Goal: Task Accomplishment & Management: Use online tool/utility

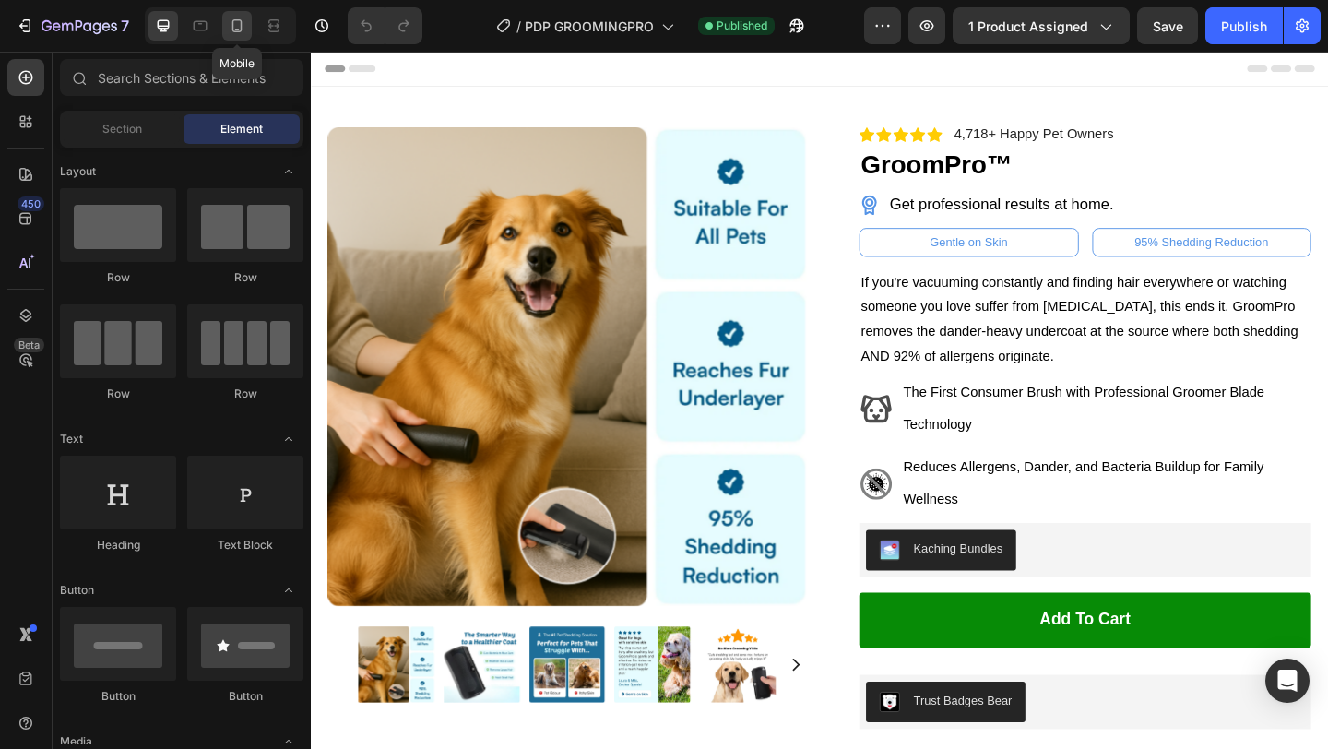
click at [237, 37] on div at bounding box center [237, 26] width 30 height 30
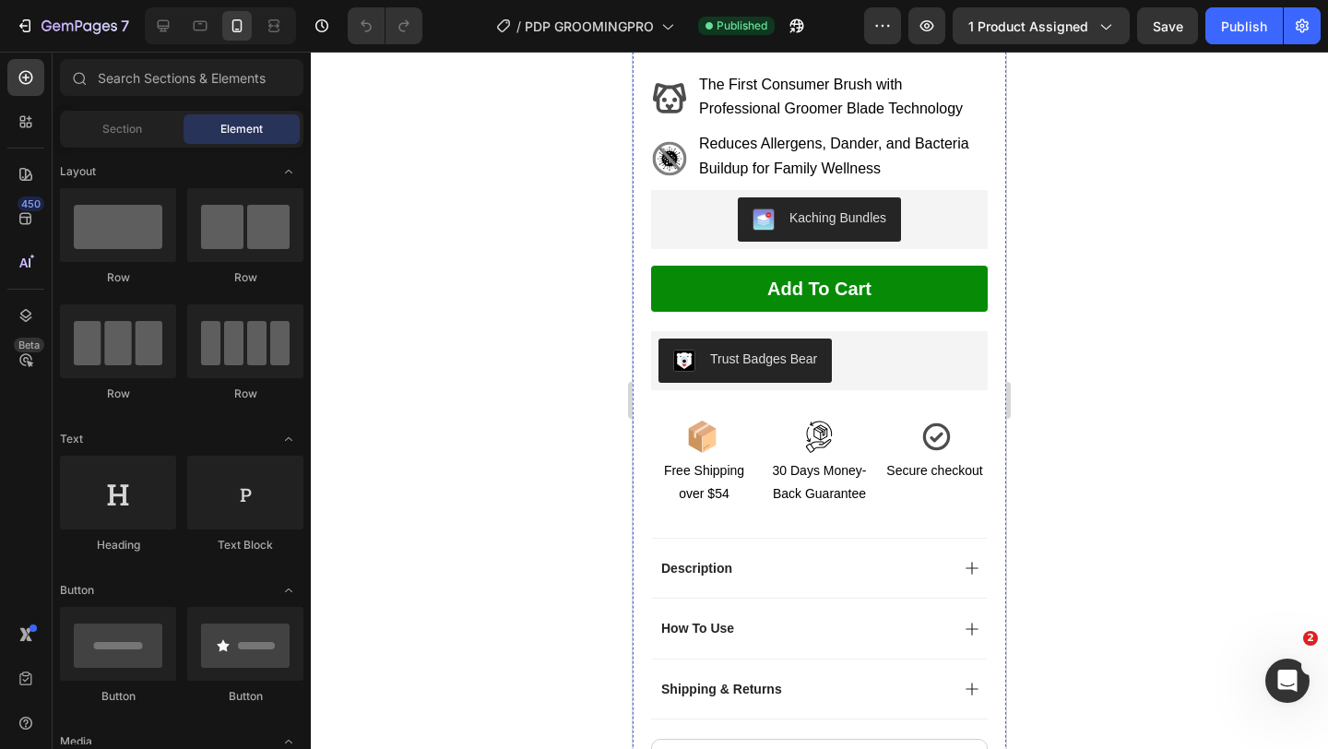
scroll to position [858, 0]
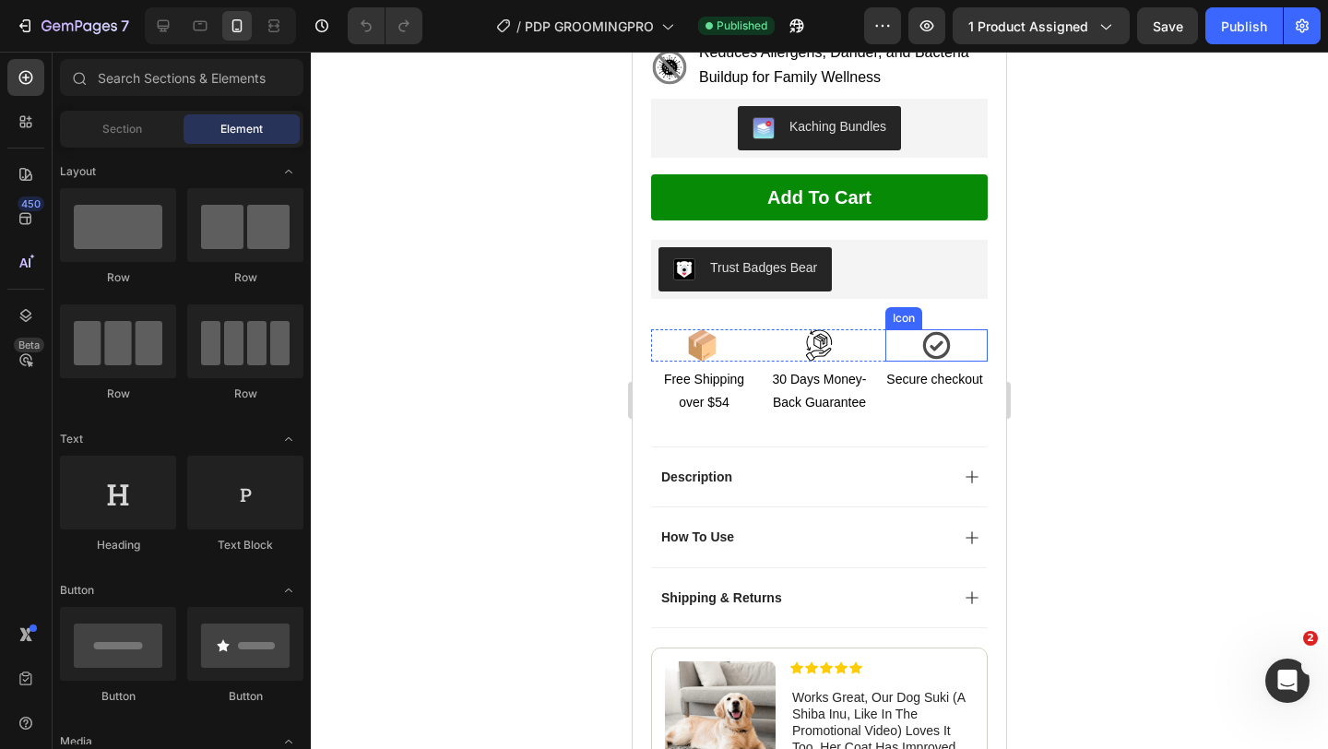
click at [939, 332] on icon at bounding box center [937, 346] width 28 height 28
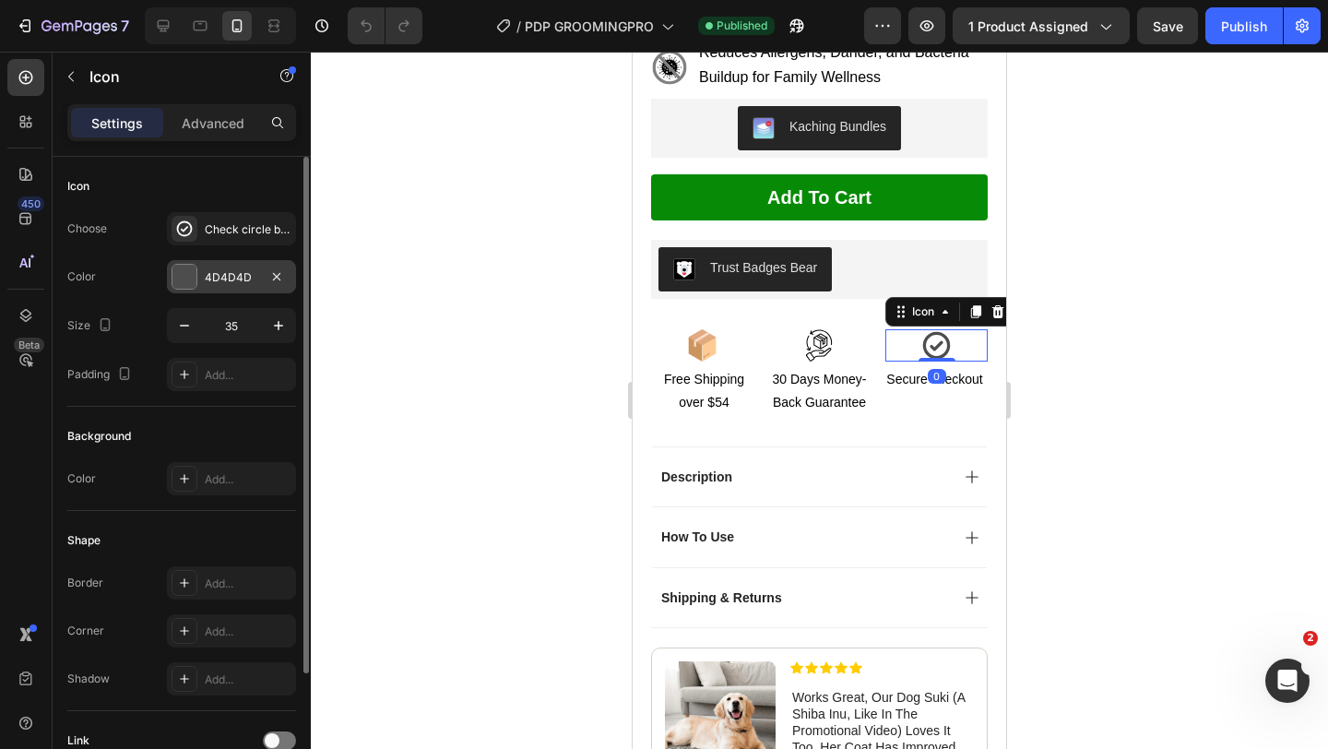
click at [239, 266] on div "4D4D4D" at bounding box center [231, 276] width 129 height 33
click at [243, 227] on div "Check circle bold" at bounding box center [248, 229] width 87 height 17
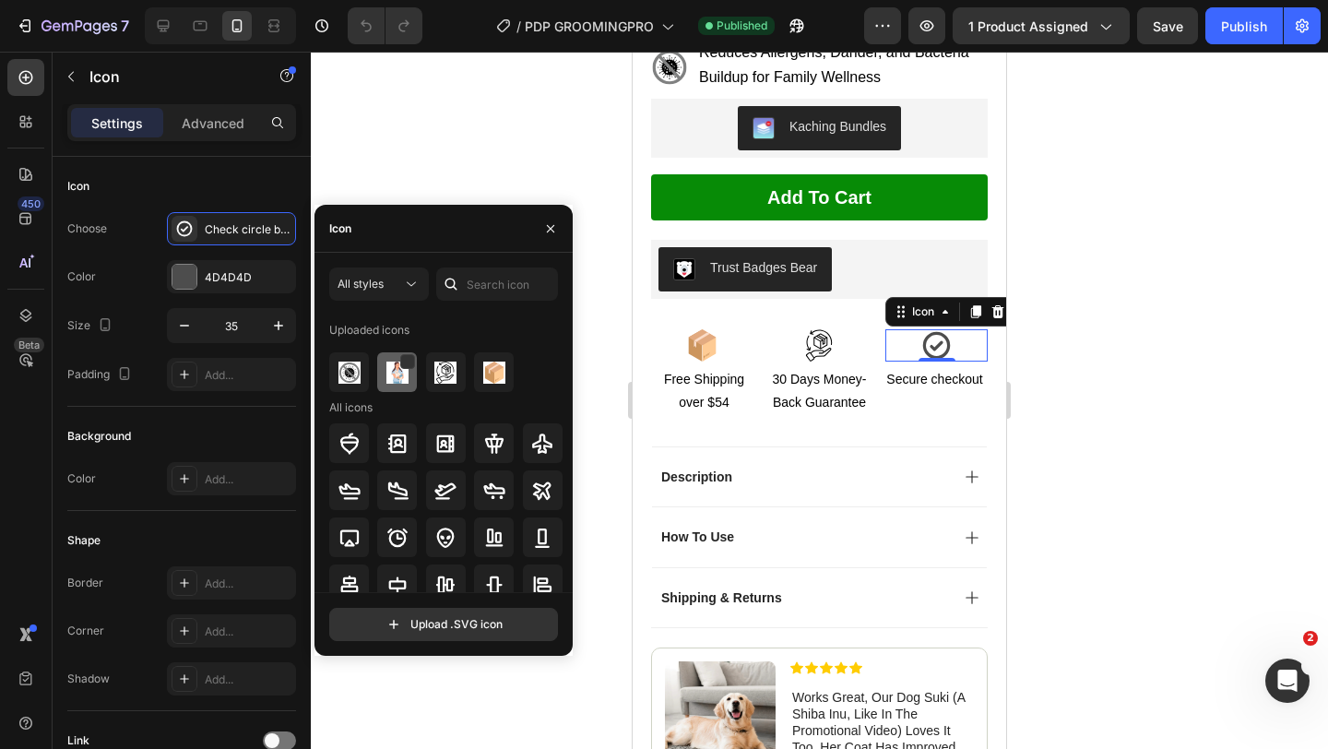
click at [392, 369] on img at bounding box center [397, 372] width 22 height 22
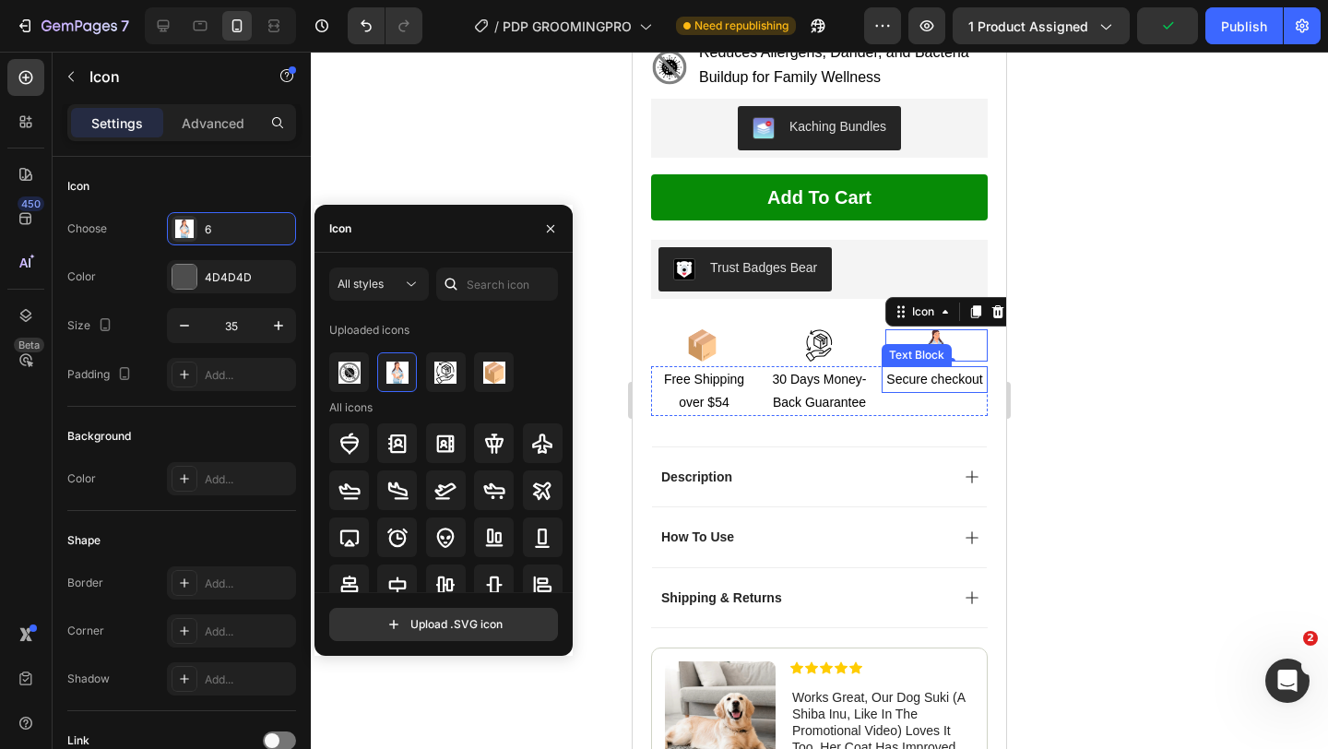
click at [925, 372] on span "Secure checkout" at bounding box center [934, 379] width 96 height 15
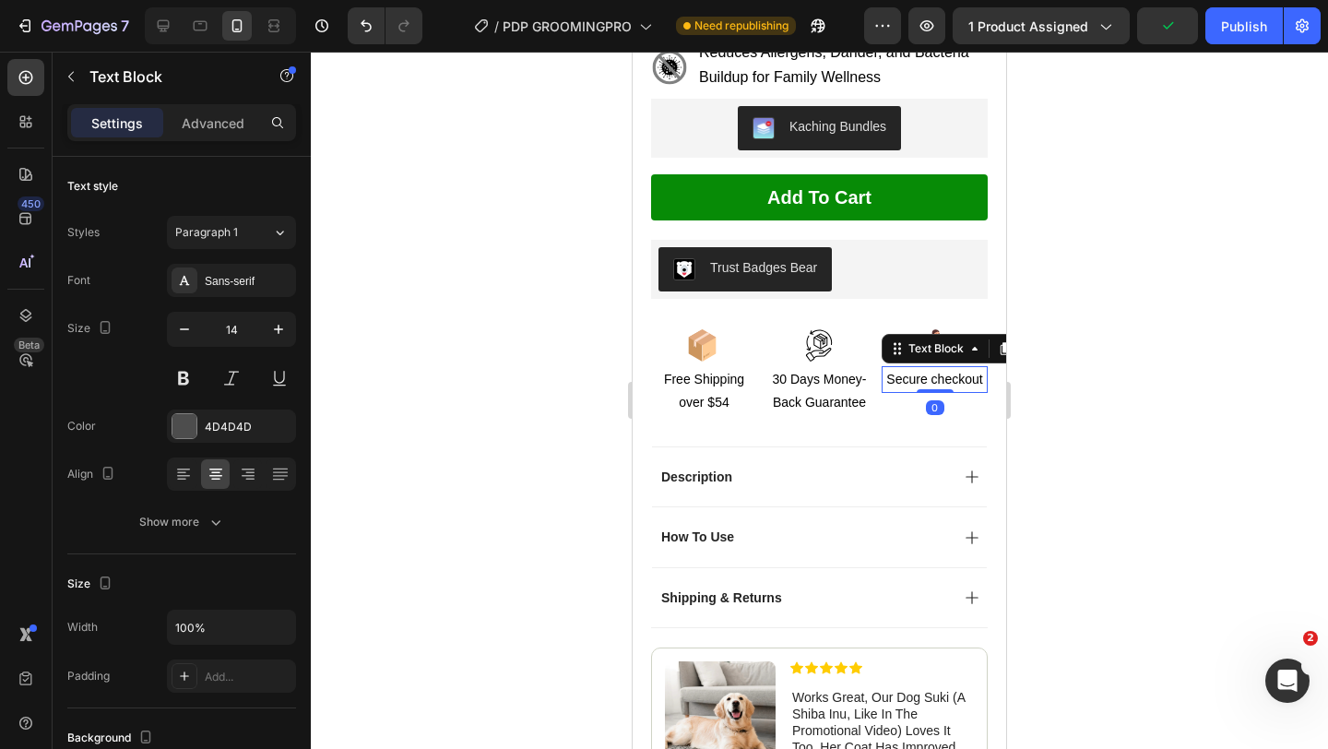
click at [925, 372] on span "Secure checkout" at bounding box center [934, 379] width 96 height 15
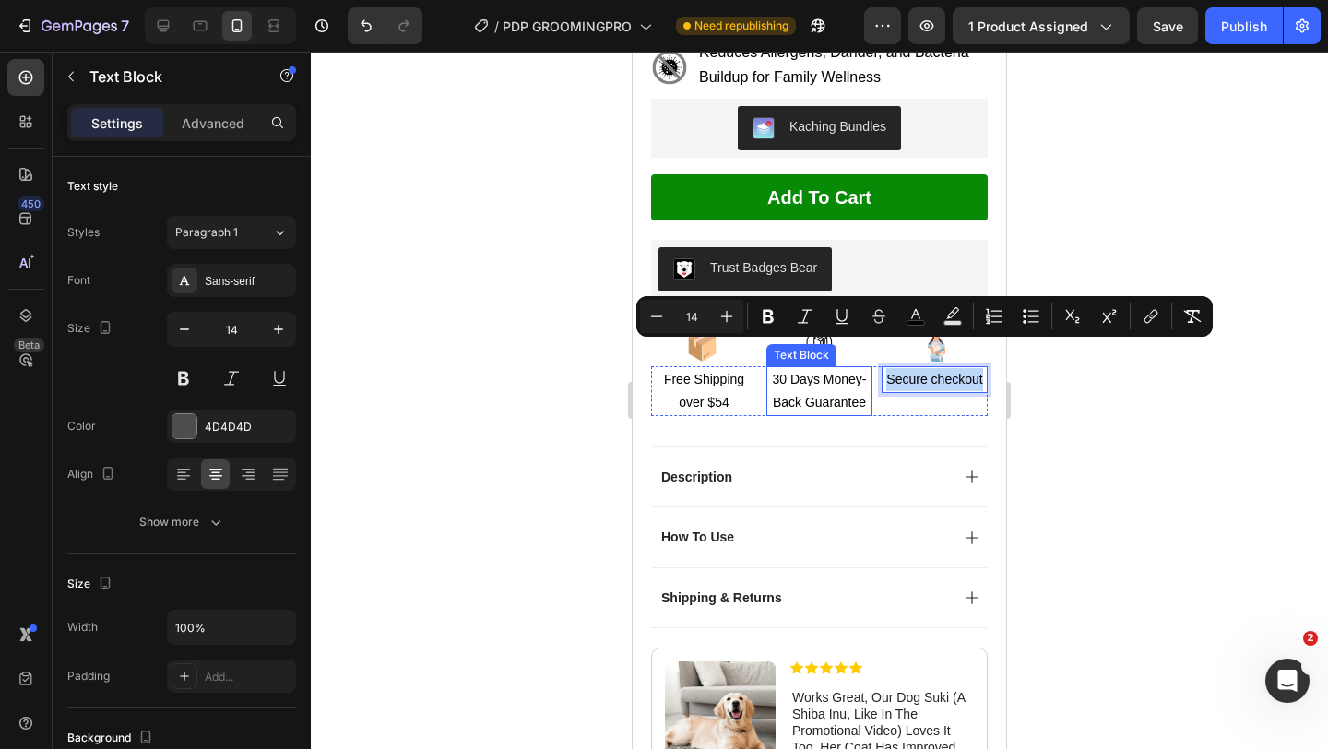
click at [861, 372] on span "30 Days Money-Back Guarantee" at bounding box center [820, 391] width 94 height 38
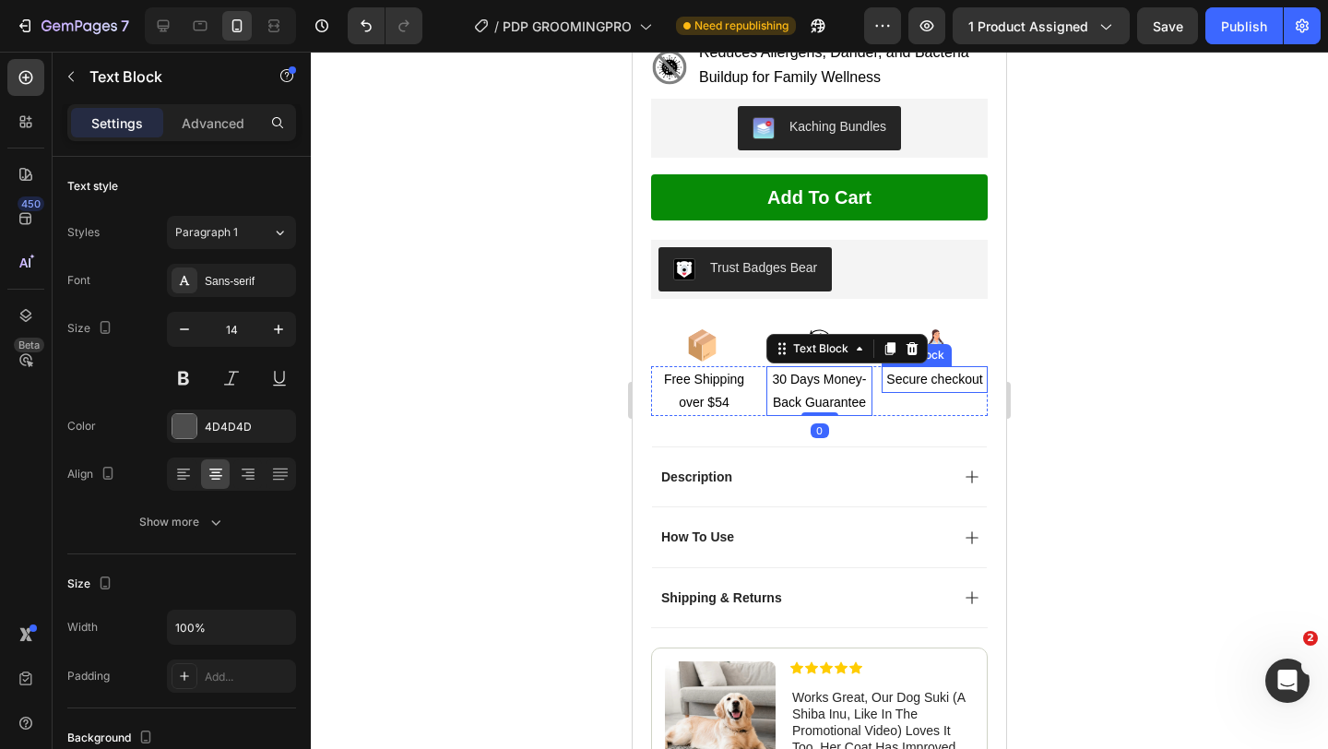
click at [919, 372] on span "Secure checkout" at bounding box center [934, 379] width 96 height 15
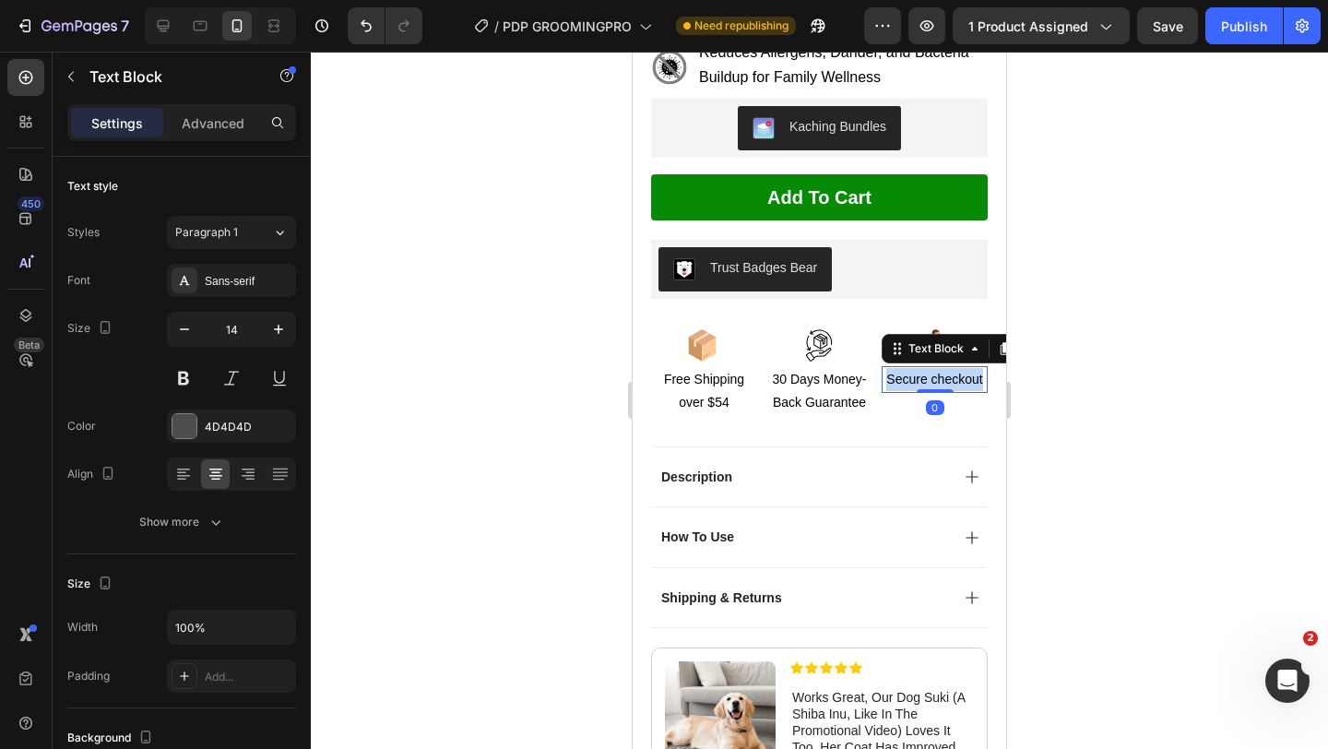
click at [919, 372] on span "Secure checkout" at bounding box center [934, 379] width 96 height 15
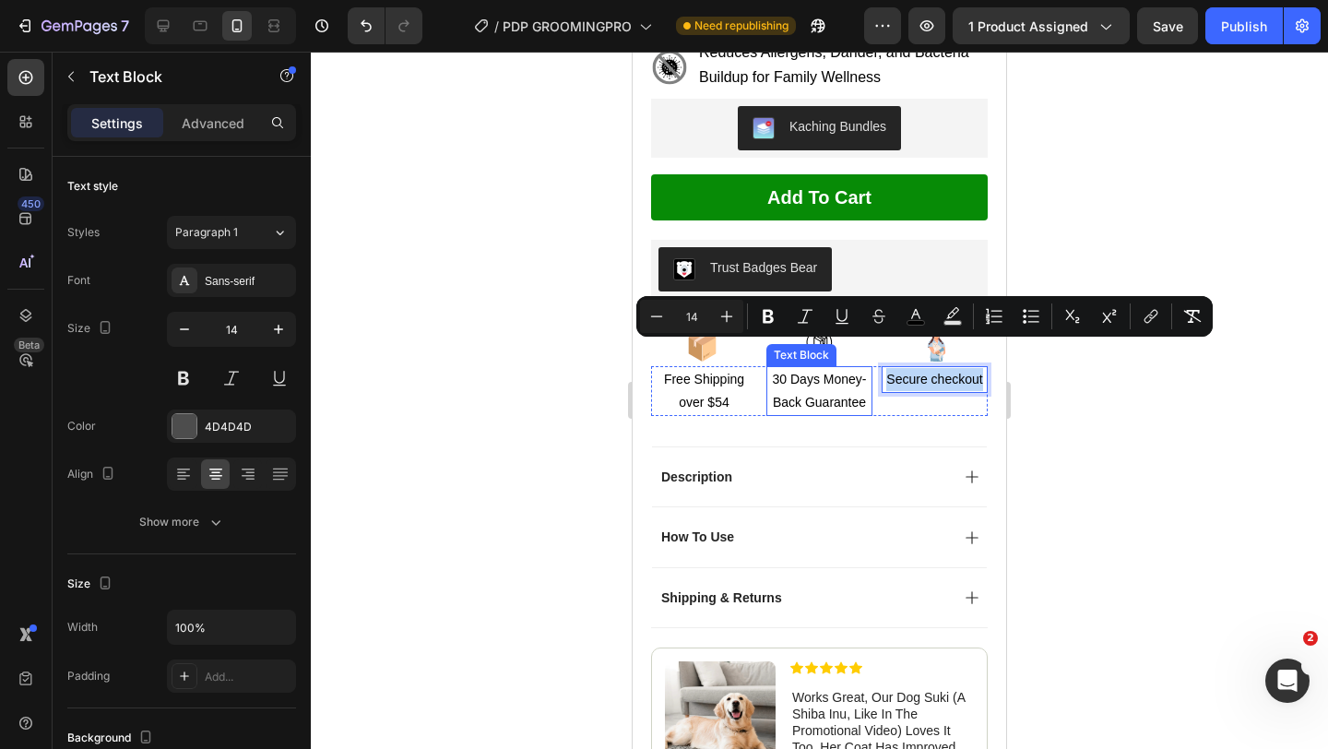
click at [827, 372] on span "30 Days Money-Back Guarantee" at bounding box center [820, 391] width 94 height 38
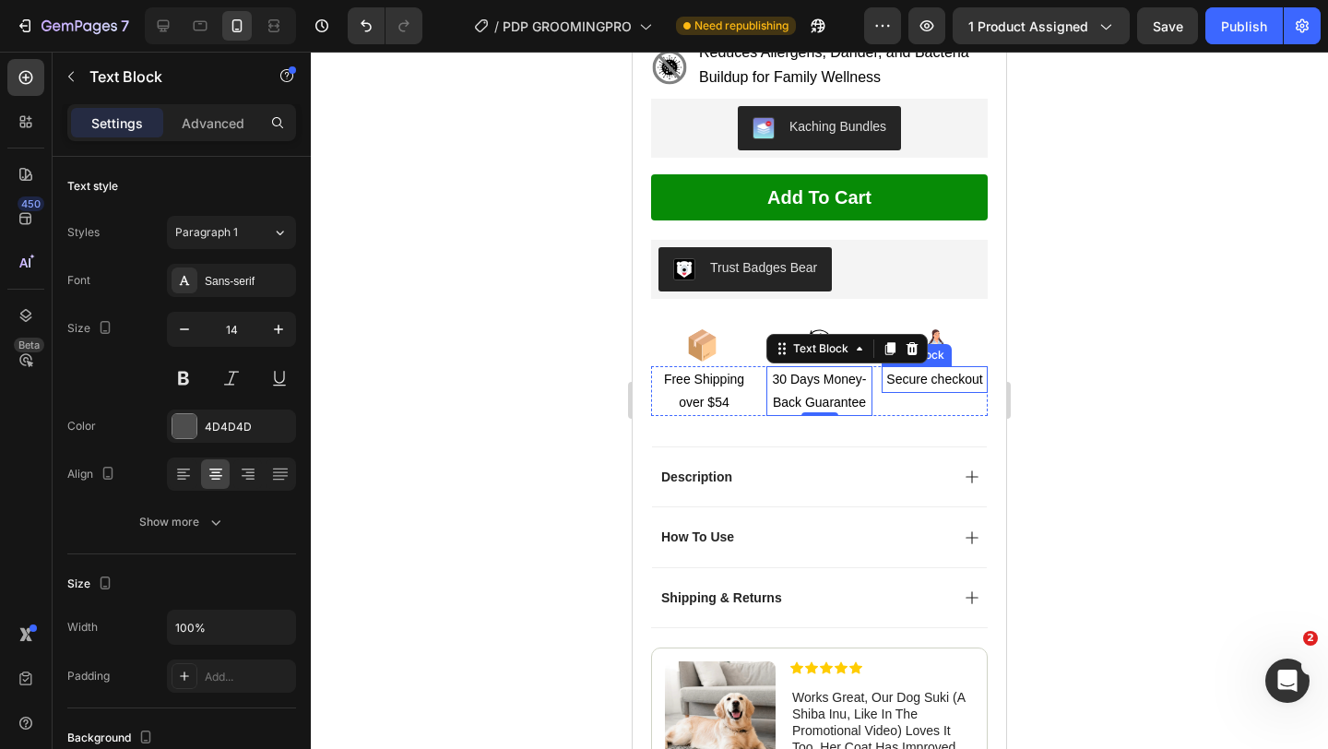
click at [933, 372] on span "Secure checkout" at bounding box center [934, 379] width 96 height 15
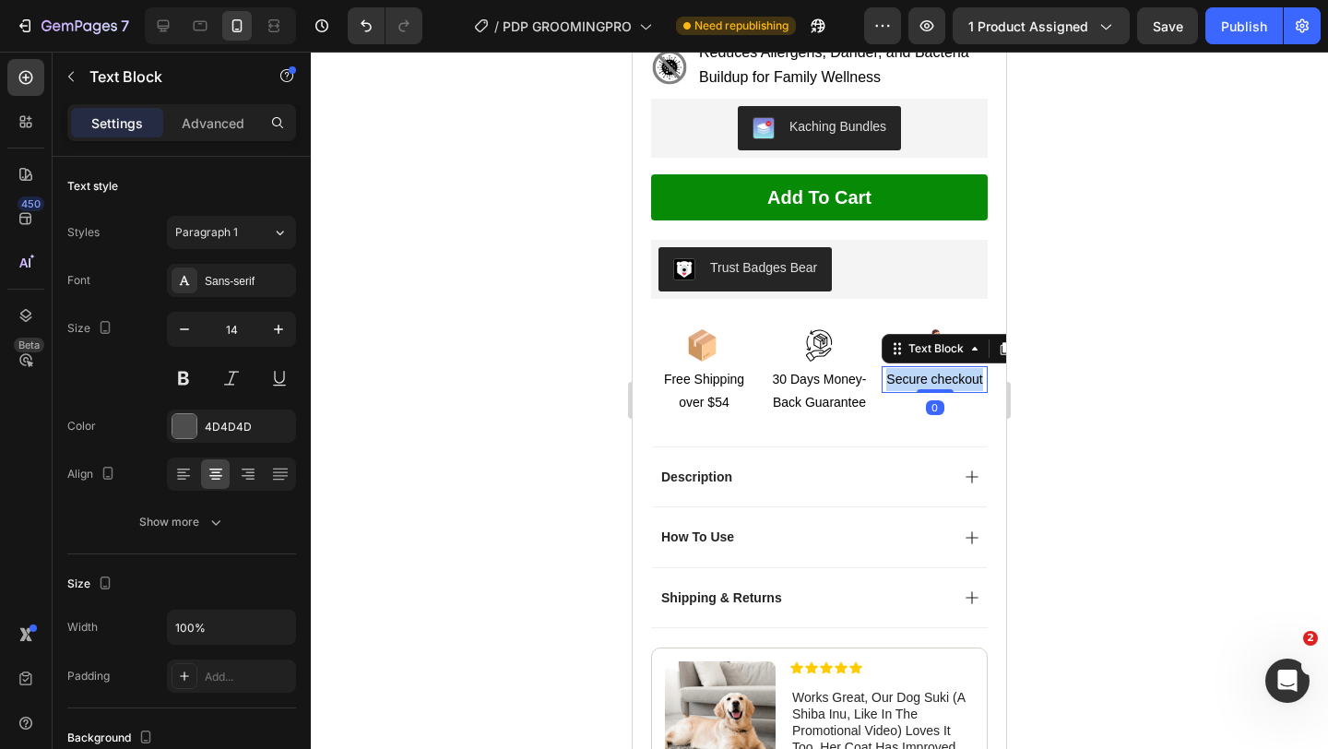
click at [933, 372] on span "Secure checkout" at bounding box center [934, 379] width 96 height 15
click at [927, 372] on span "Groomer" at bounding box center [934, 379] width 51 height 15
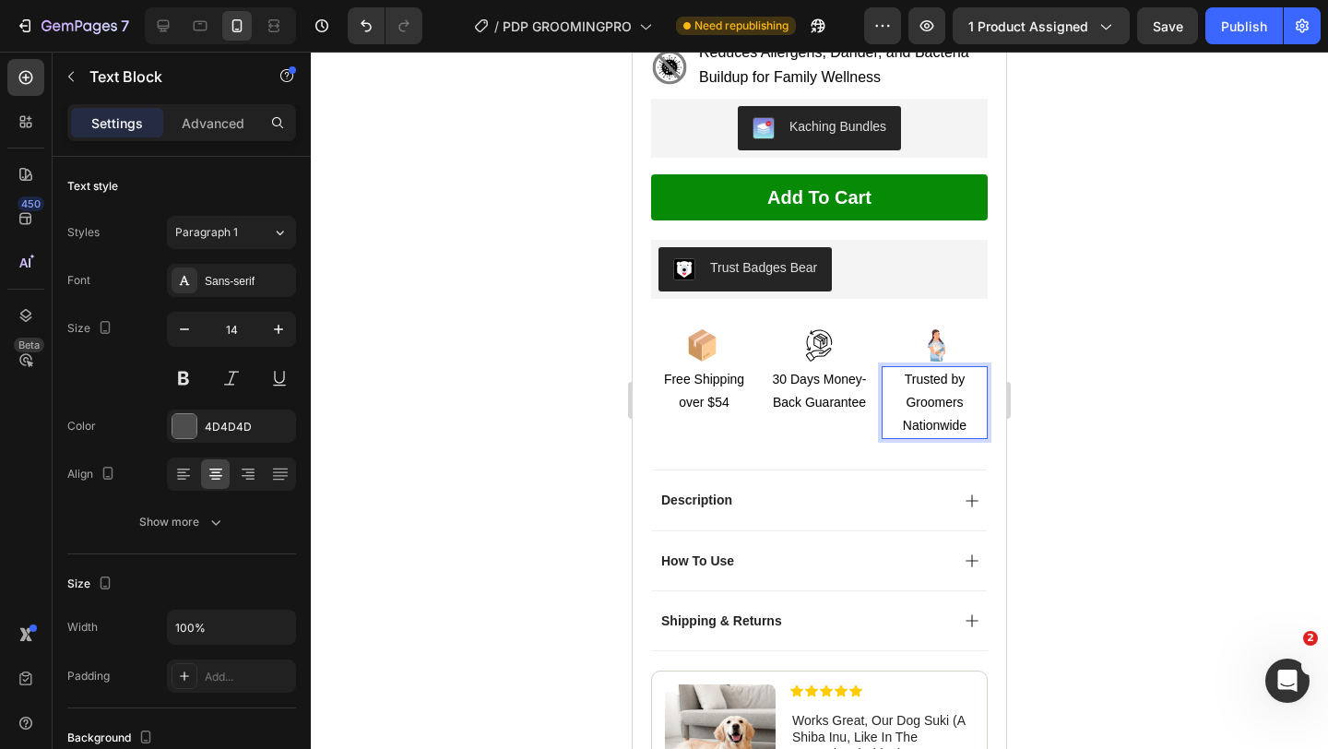
click at [943, 376] on span "Trusted by Groomers Nationwide" at bounding box center [935, 402] width 64 height 61
click at [892, 393] on p "Trusted by Professional Nationwide" at bounding box center [934, 403] width 102 height 70
click at [842, 383] on p "30 Days Money-Back Guarantee" at bounding box center [819, 391] width 102 height 46
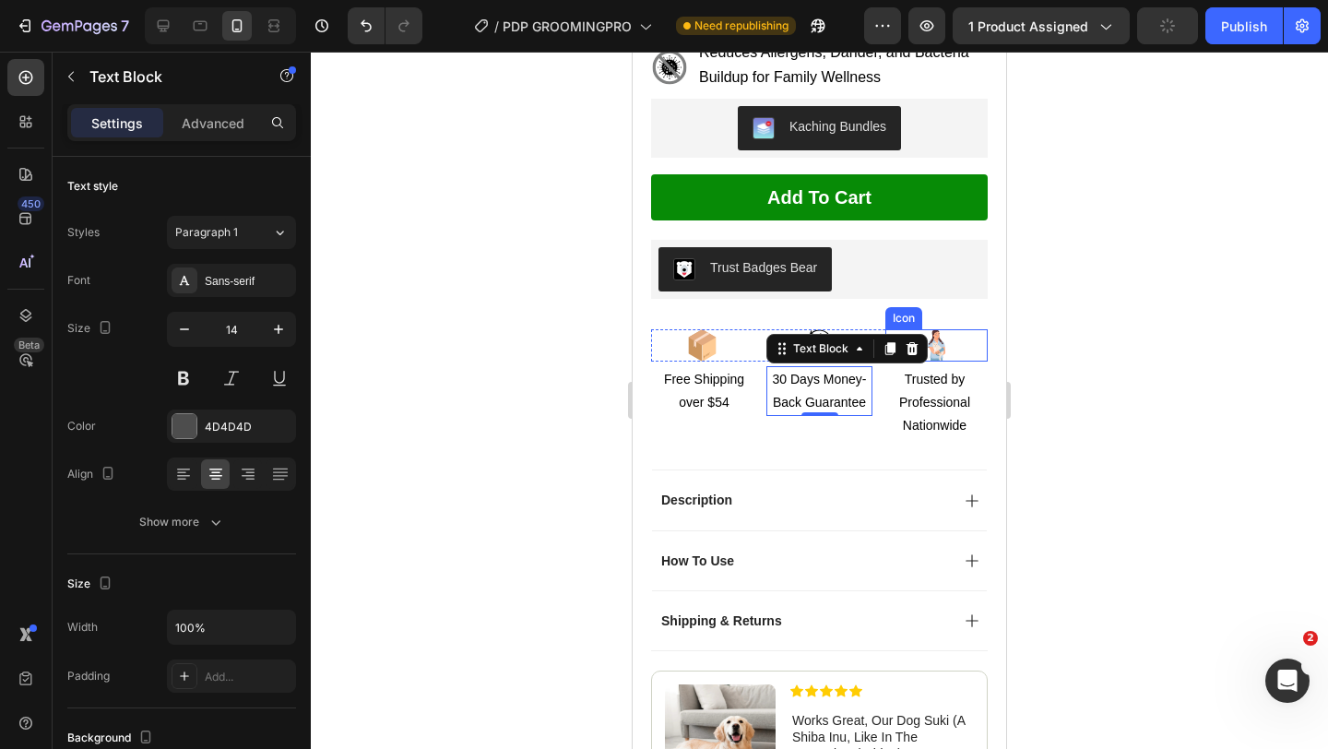
click at [949, 325] on rect at bounding box center [936, 344] width 39 height 39
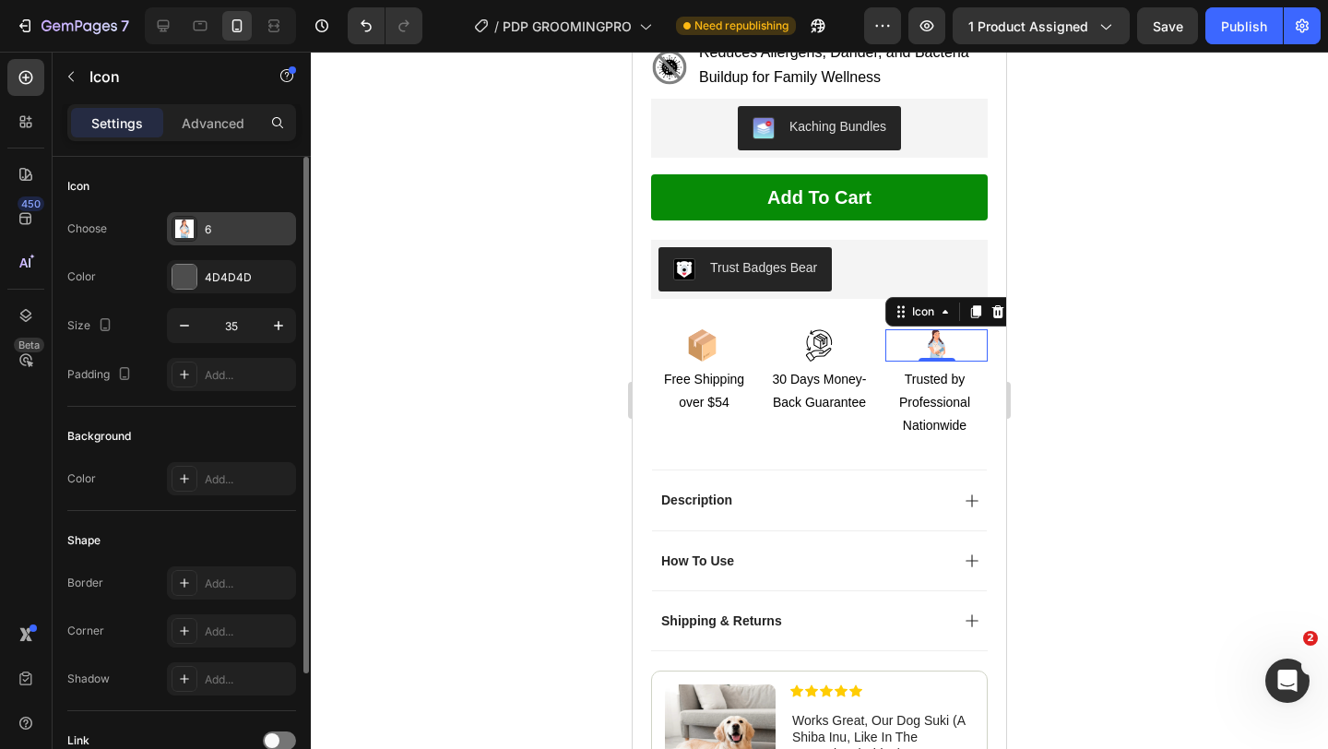
click at [234, 231] on div "6" at bounding box center [248, 229] width 87 height 17
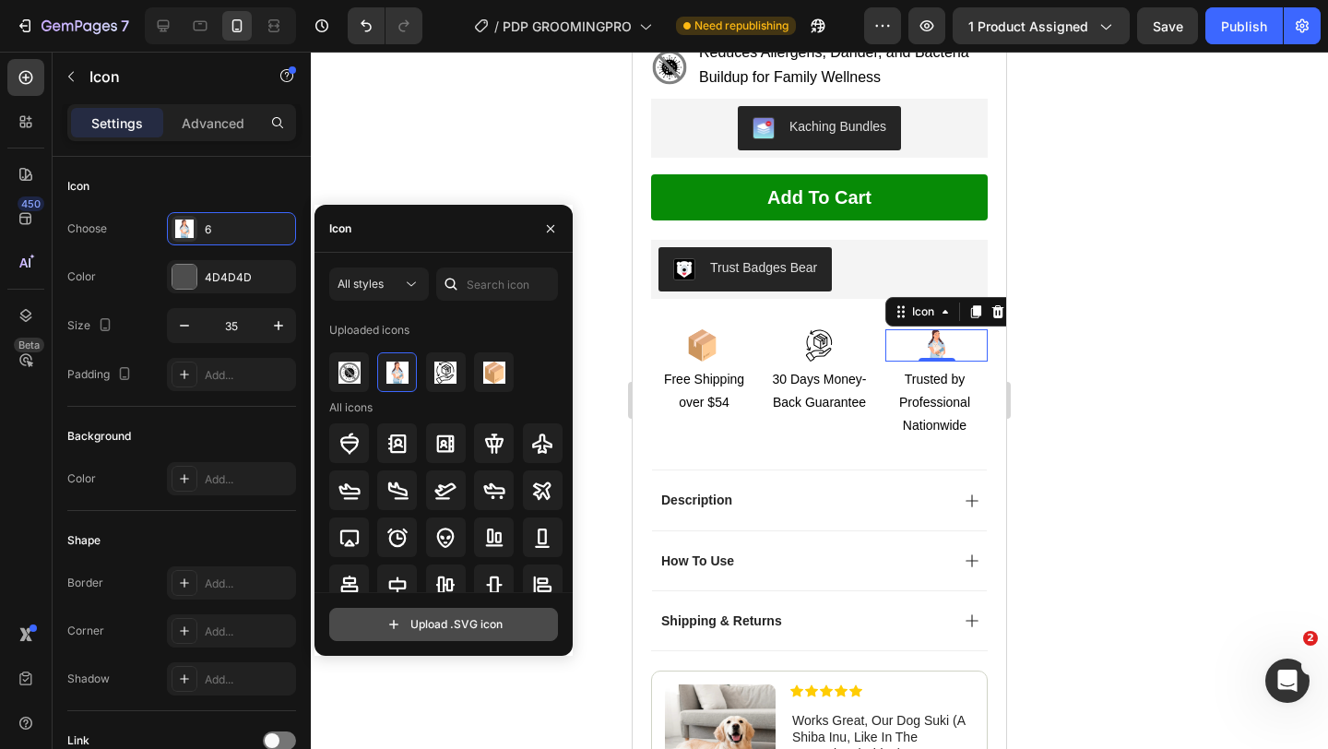
click at [438, 625] on input "file" at bounding box center [443, 623] width 227 height 31
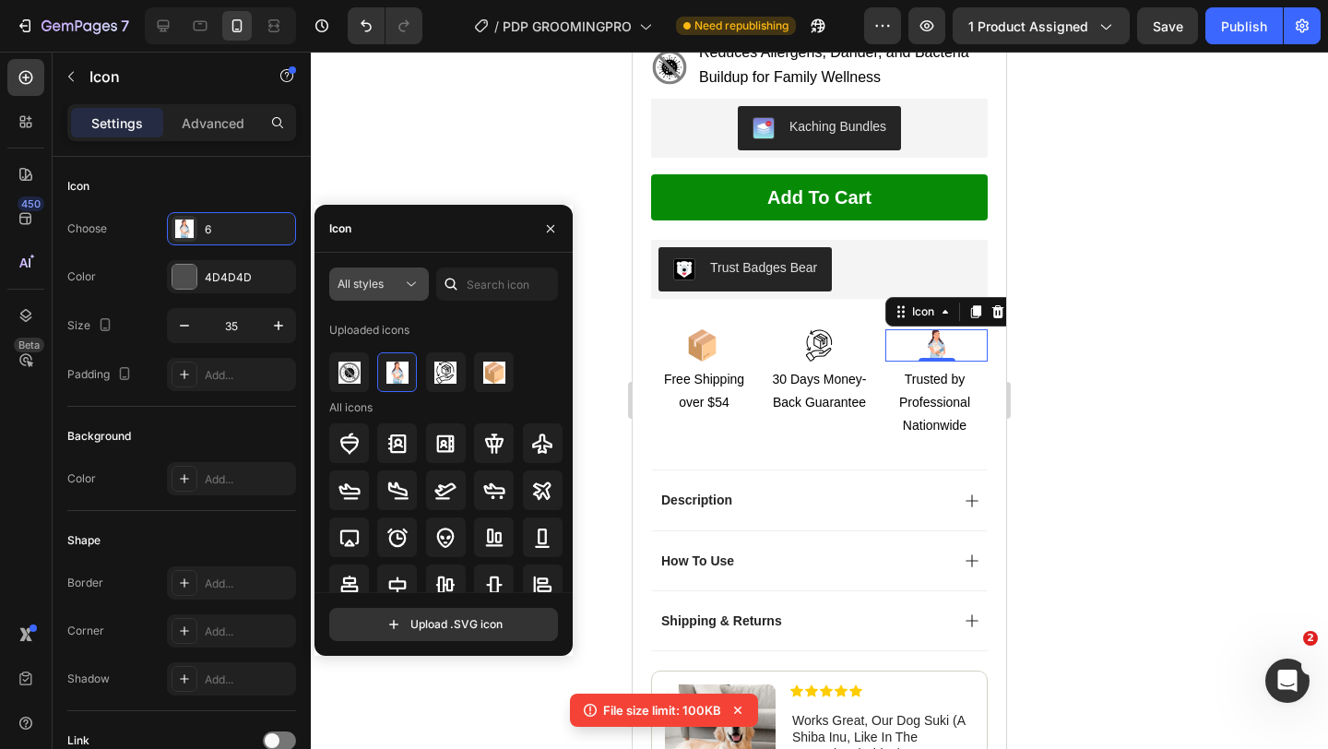
click at [408, 289] on icon at bounding box center [411, 284] width 18 height 18
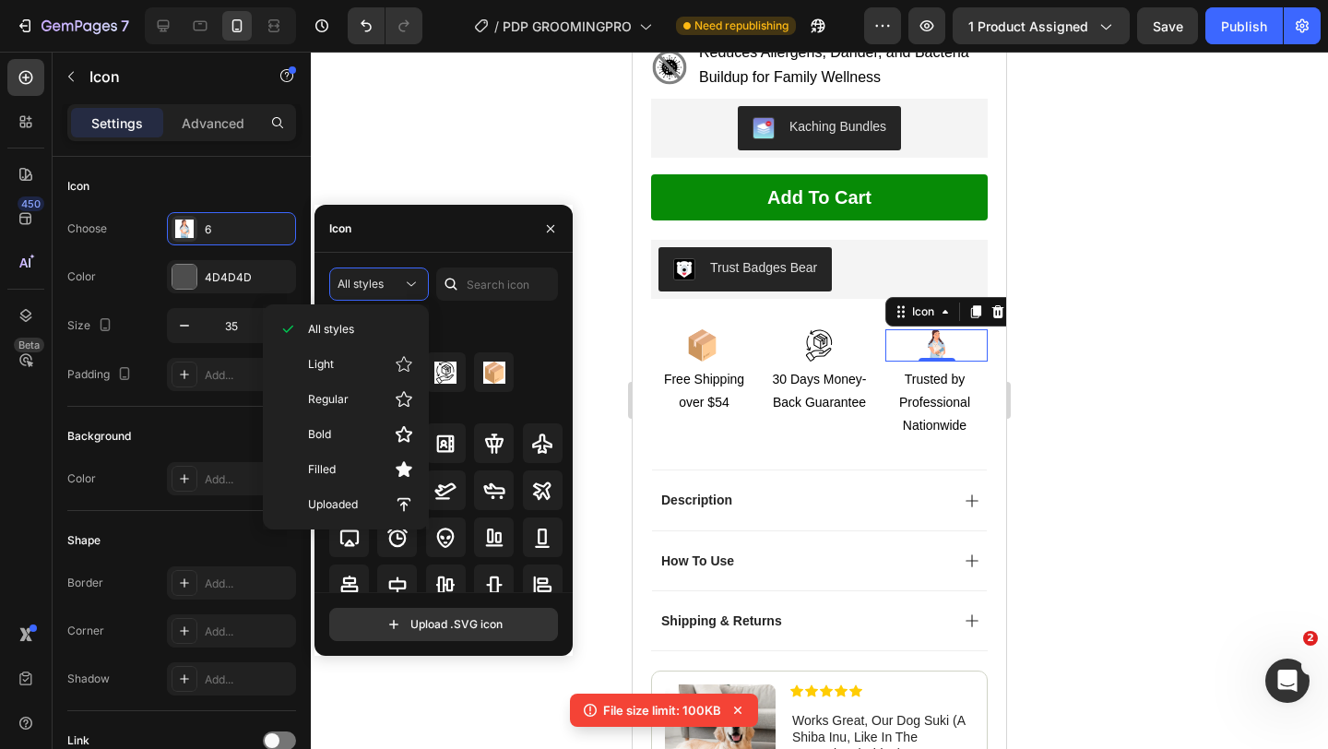
click at [474, 335] on div "Uploaded icons" at bounding box center [446, 330] width 234 height 30
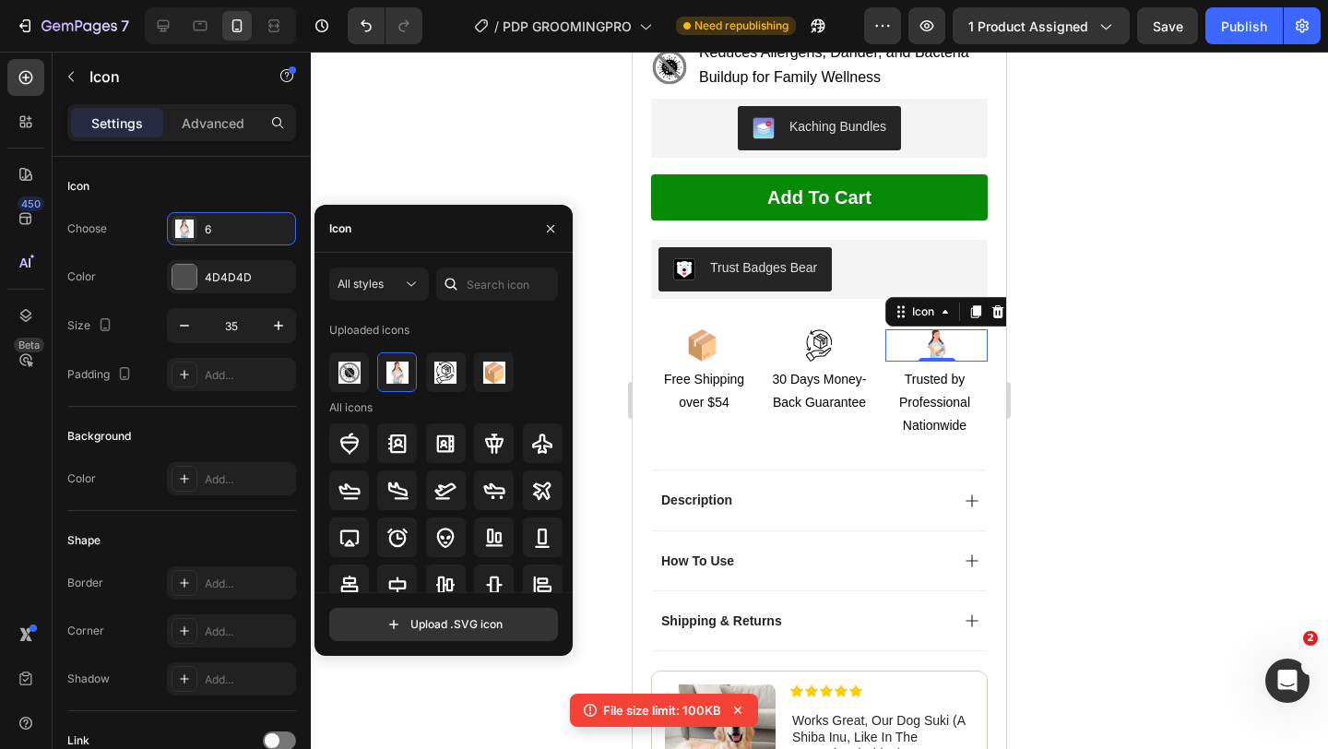
click at [479, 651] on div "All styles Uploaded icons All icons Upload .SVG icon" at bounding box center [443, 454] width 258 height 403
click at [479, 637] on input "file" at bounding box center [443, 623] width 227 height 31
type input "C:\fakepath\2.svg"
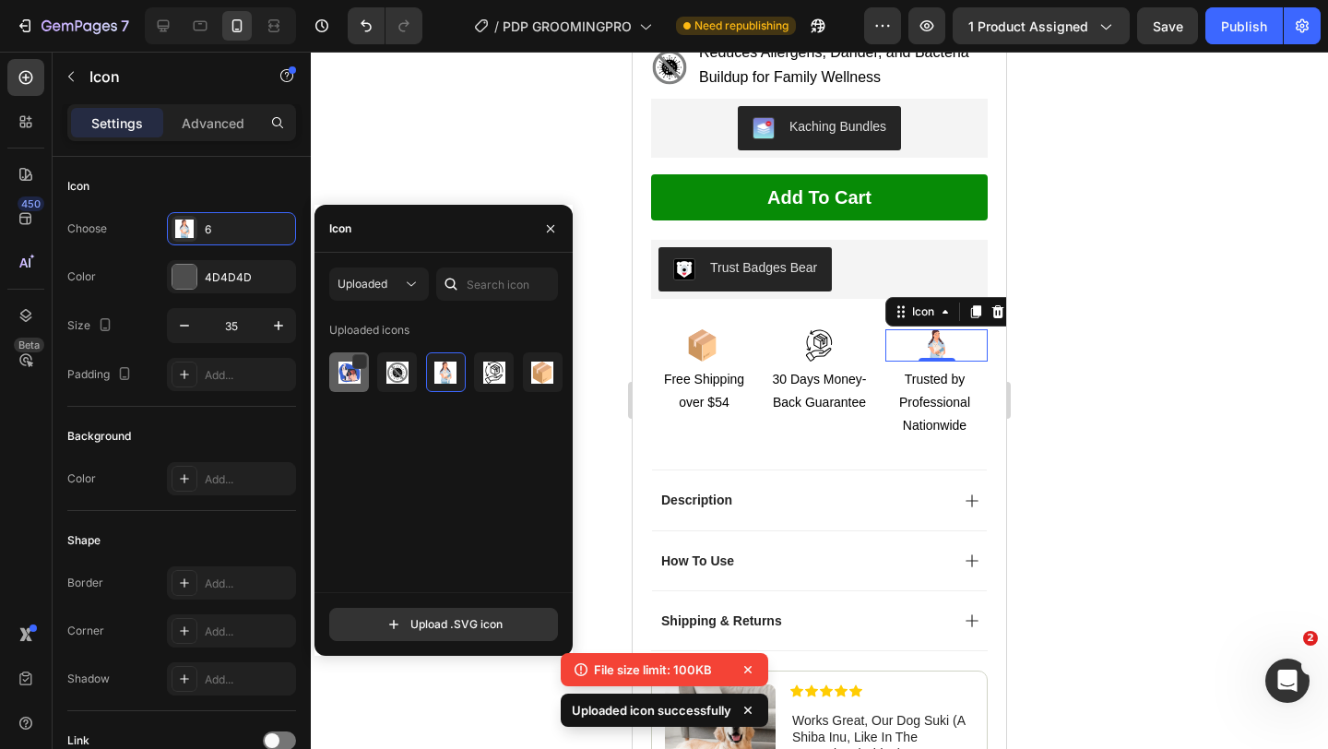
click at [349, 372] on img at bounding box center [349, 372] width 22 height 22
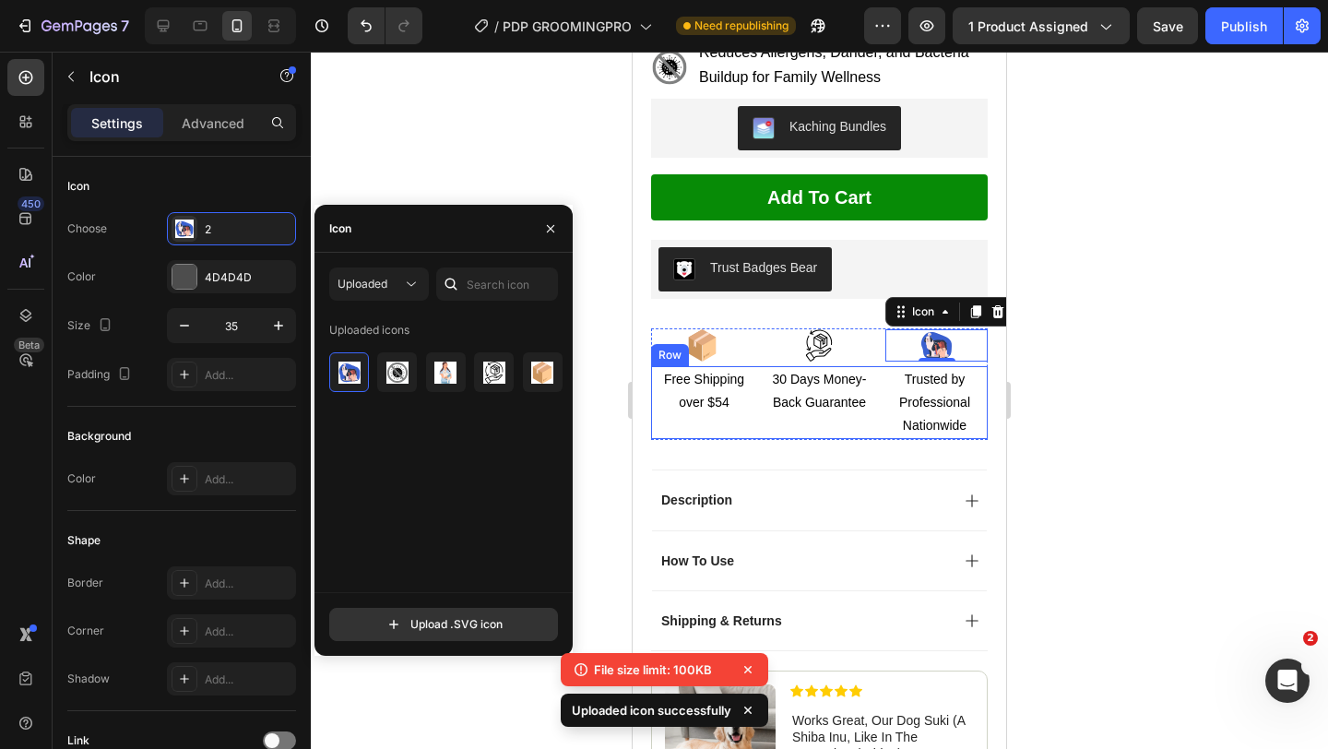
click at [795, 409] on div "30 Days Money-Back Guarantee Text Block" at bounding box center [819, 403] width 106 height 74
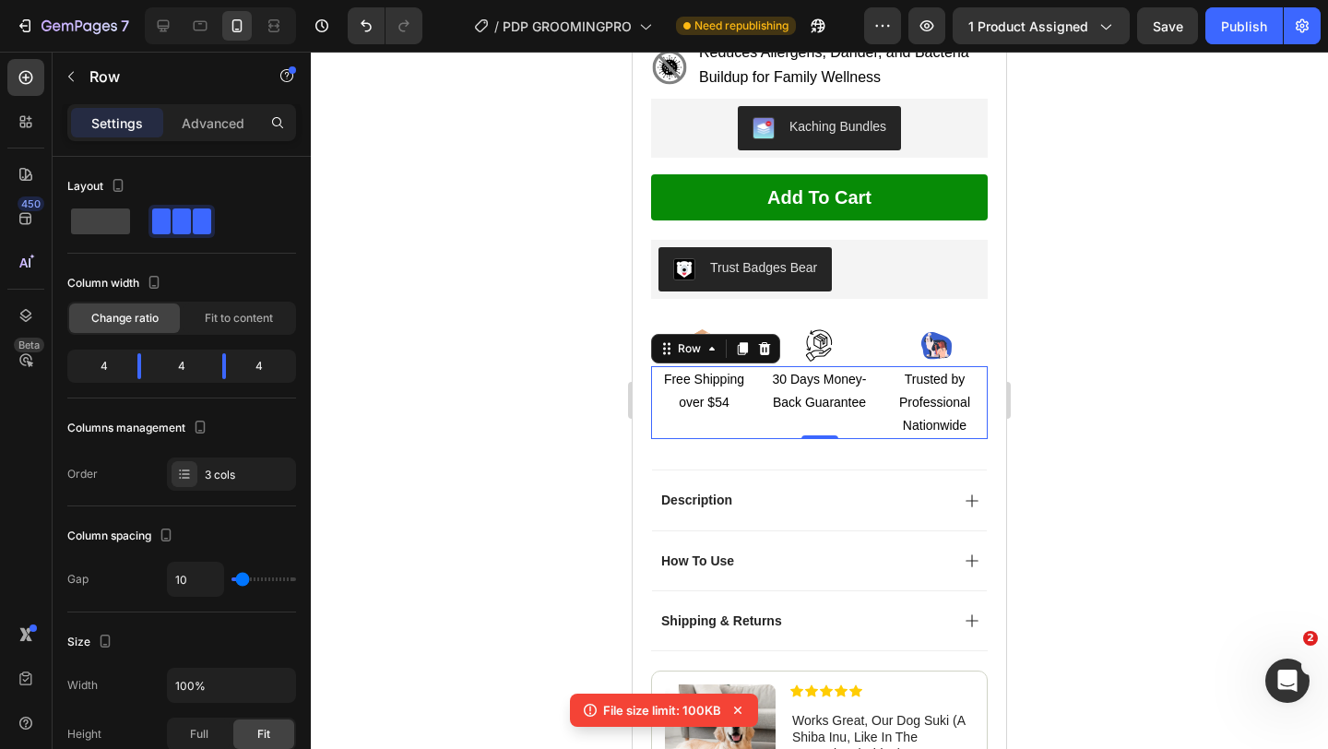
click at [847, 399] on div "30 Days Money-Back Guarantee Text Block" at bounding box center [819, 403] width 106 height 74
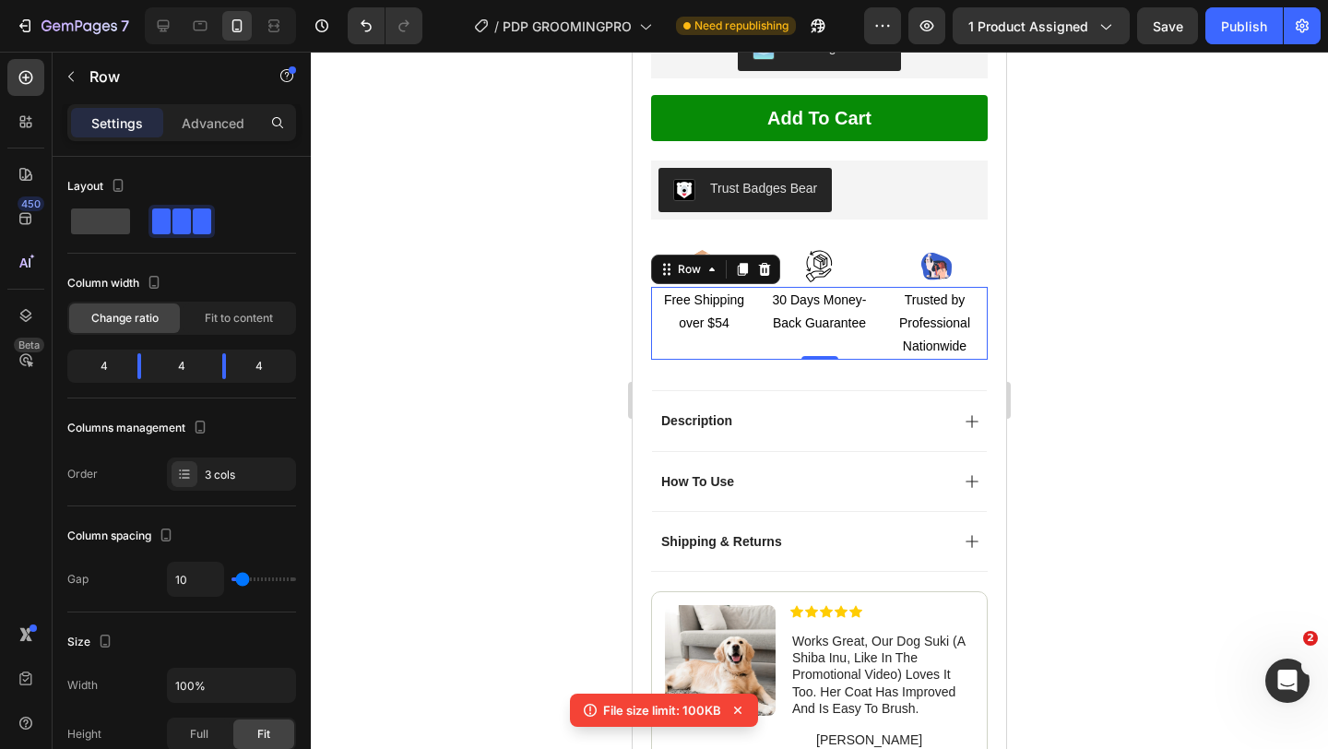
scroll to position [980, 0]
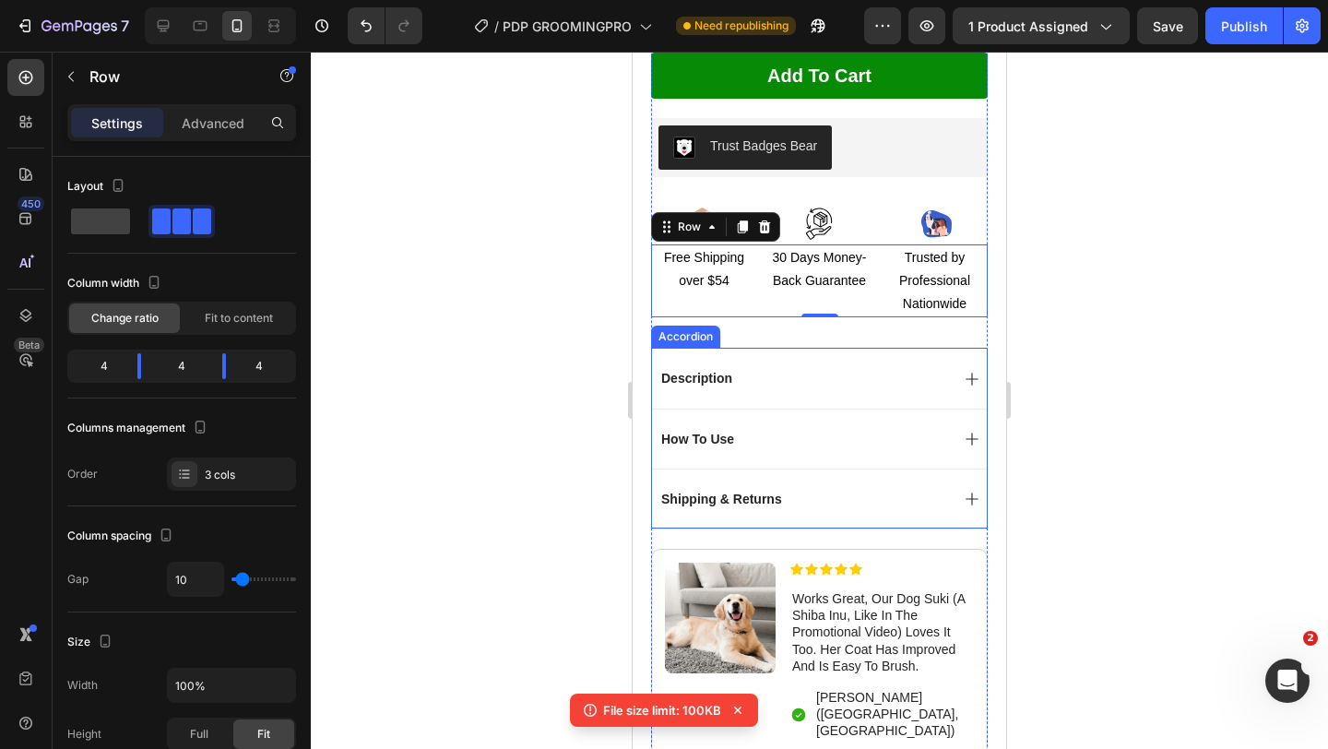
click at [864, 364] on div "Description" at bounding box center [819, 378] width 335 height 60
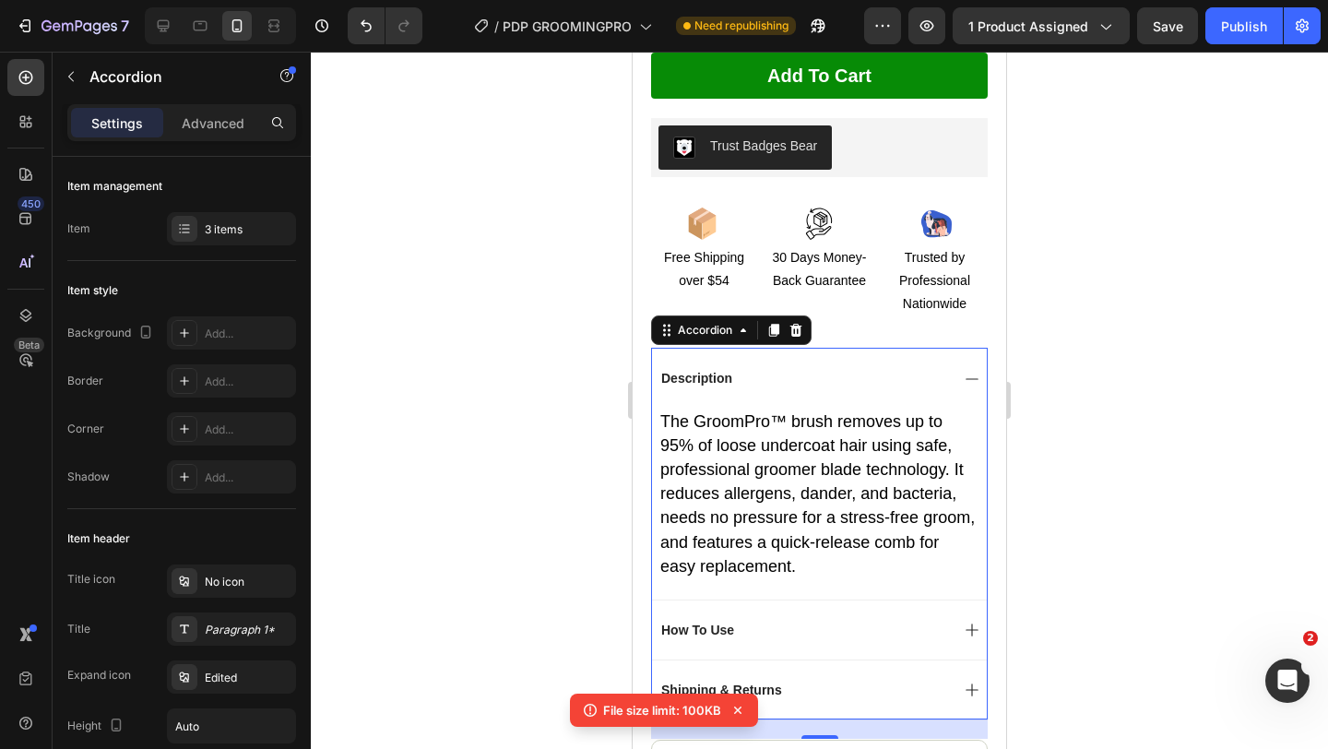
click at [864, 367] on div "Description" at bounding box center [803, 378] width 290 height 22
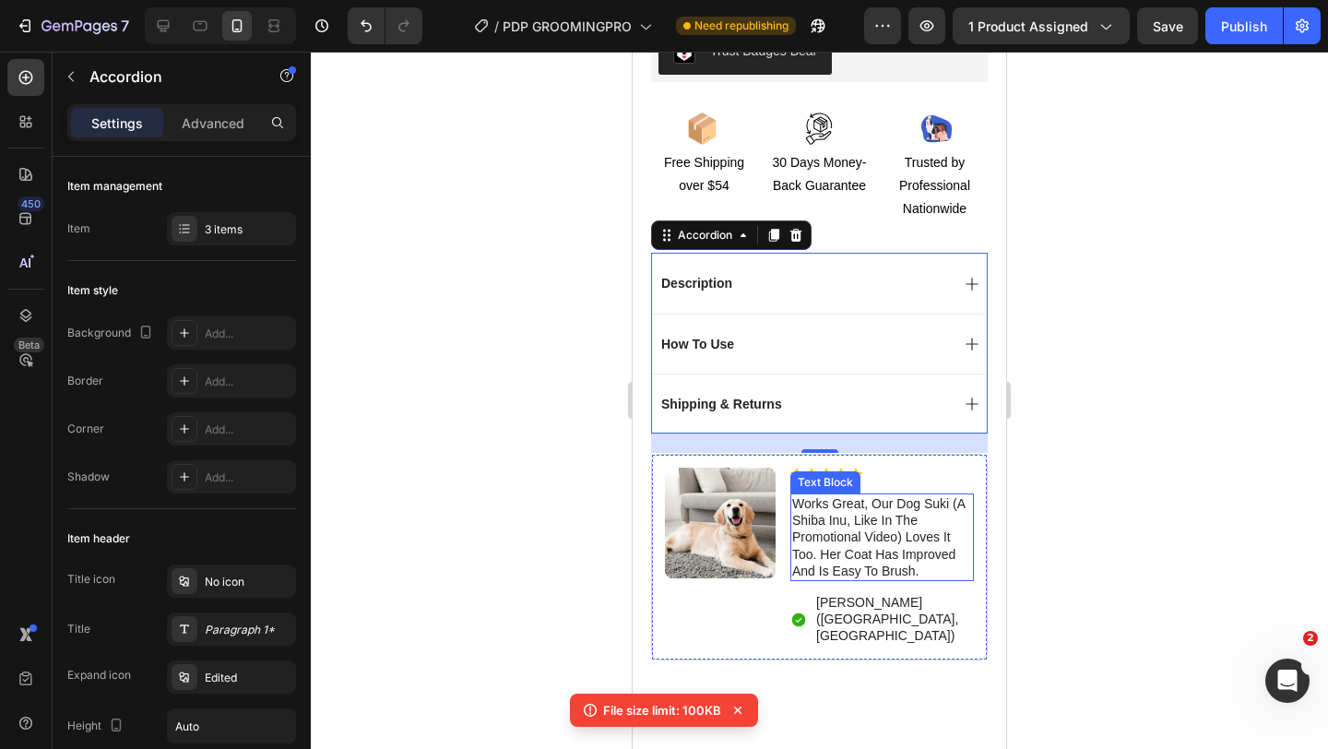
click at [830, 499] on p "works great, our dog suki (a shiba inu, like in the promotional video) loves it…" at bounding box center [882, 537] width 180 height 84
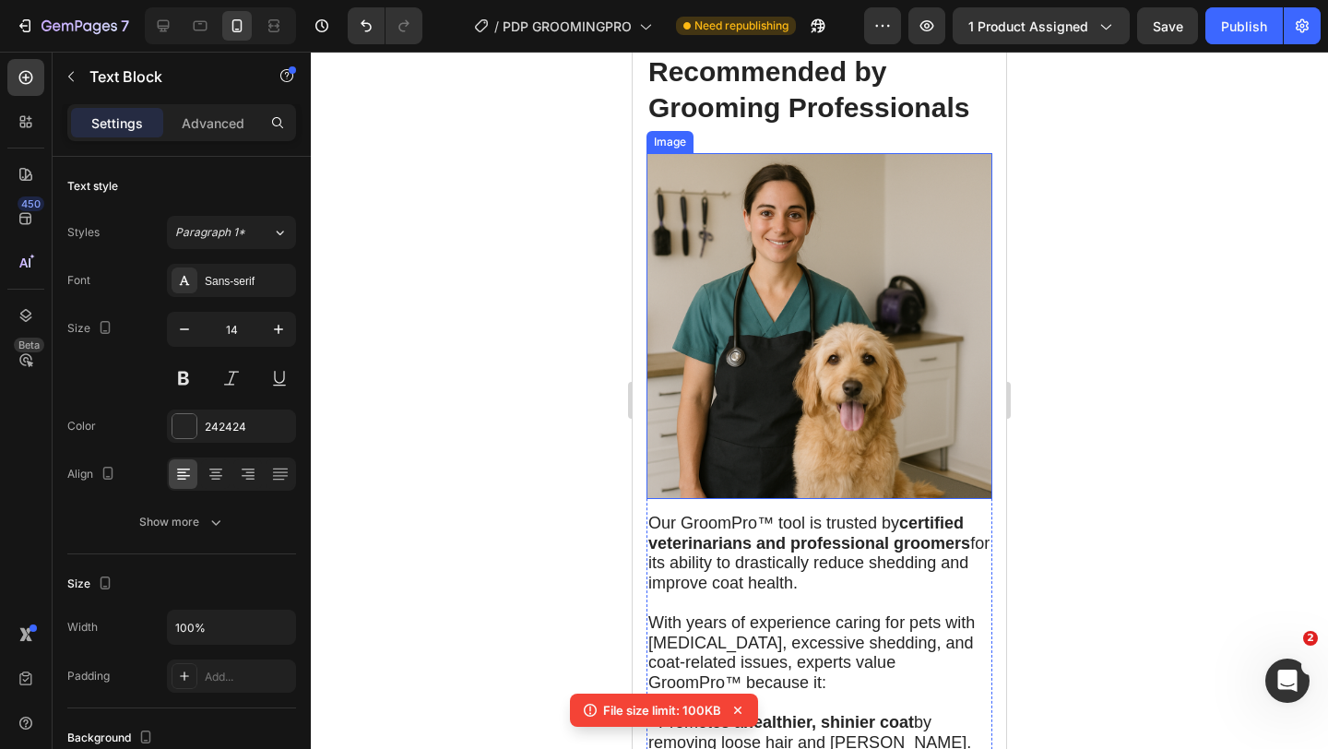
scroll to position [5102, 0]
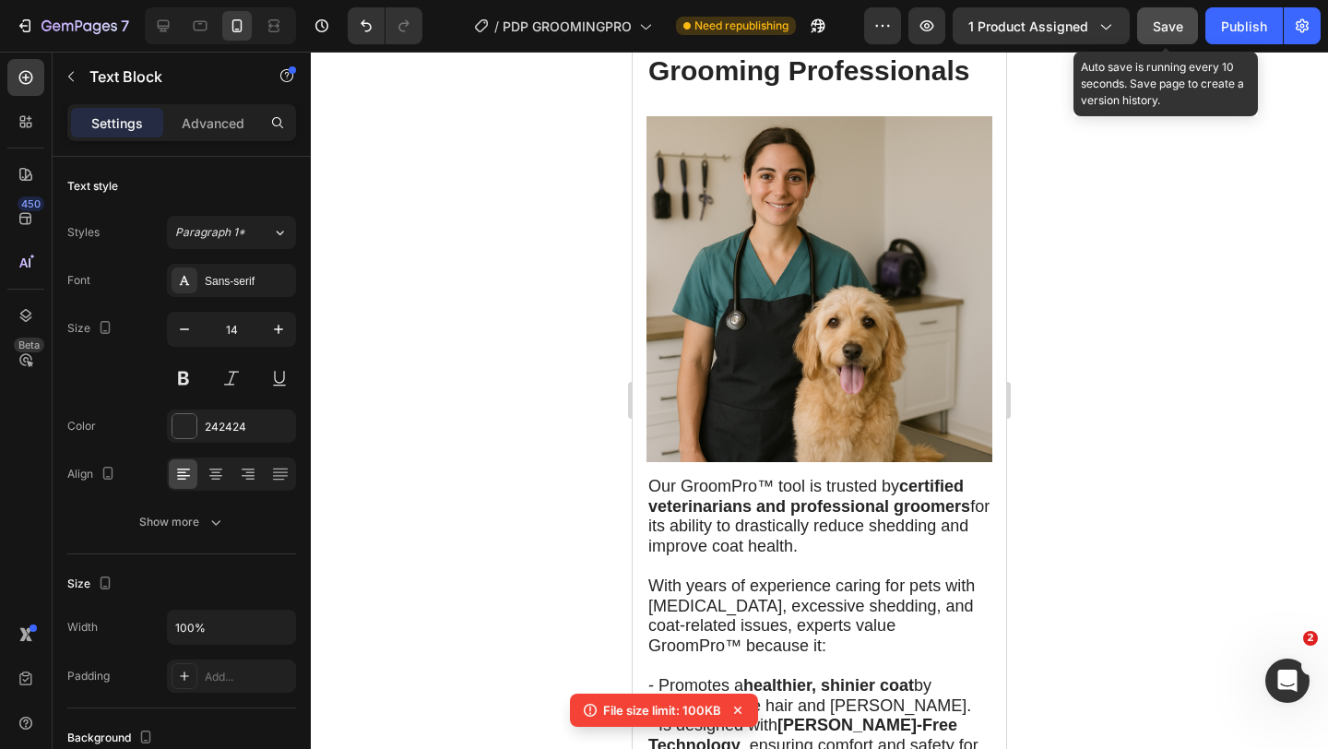
click at [1142, 41] on button "Save" at bounding box center [1167, 25] width 61 height 37
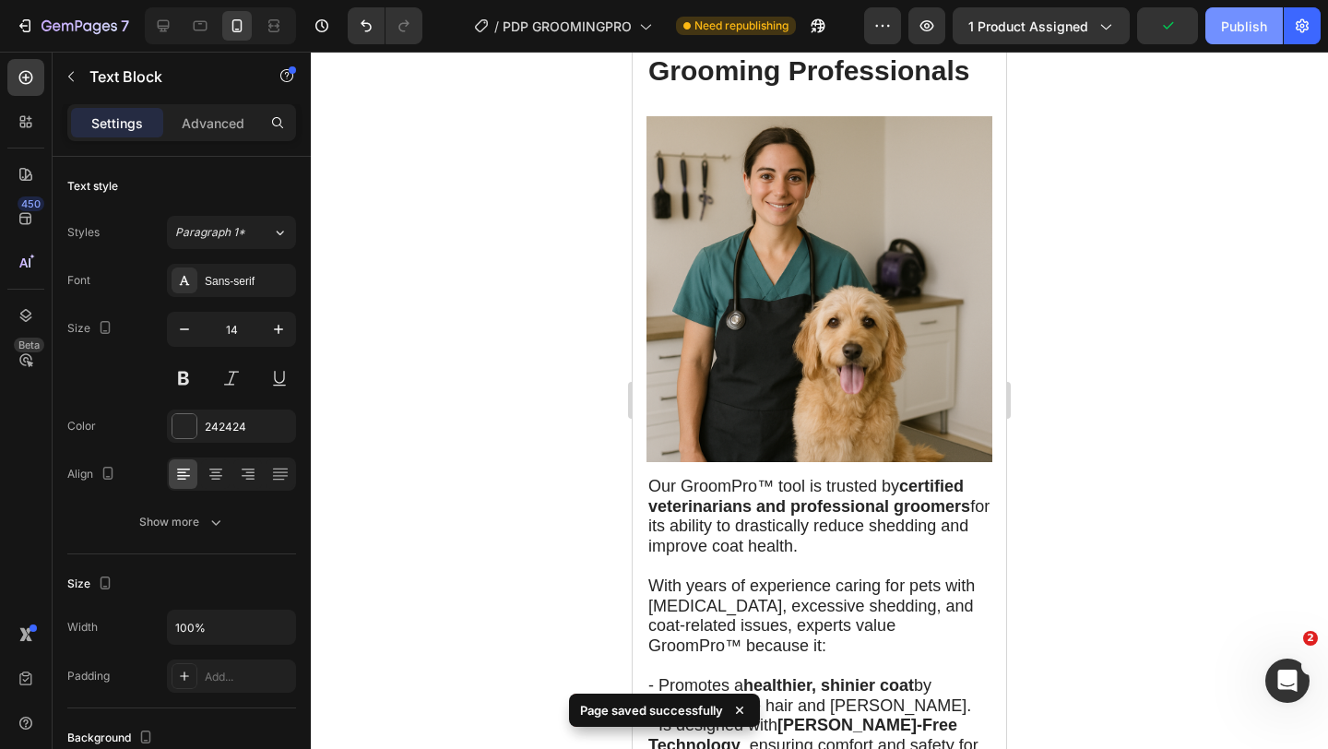
click at [1219, 38] on button "Publish" at bounding box center [1243, 25] width 77 height 37
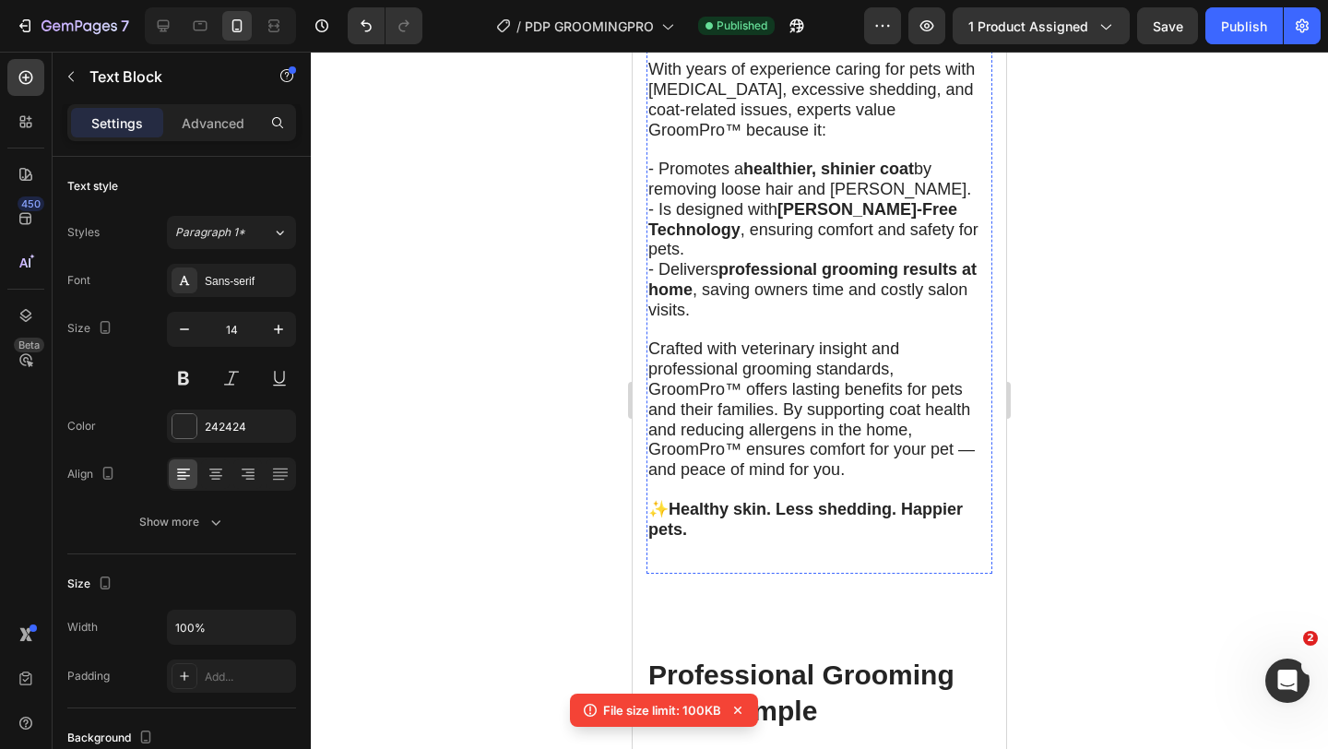
scroll to position [5534, 0]
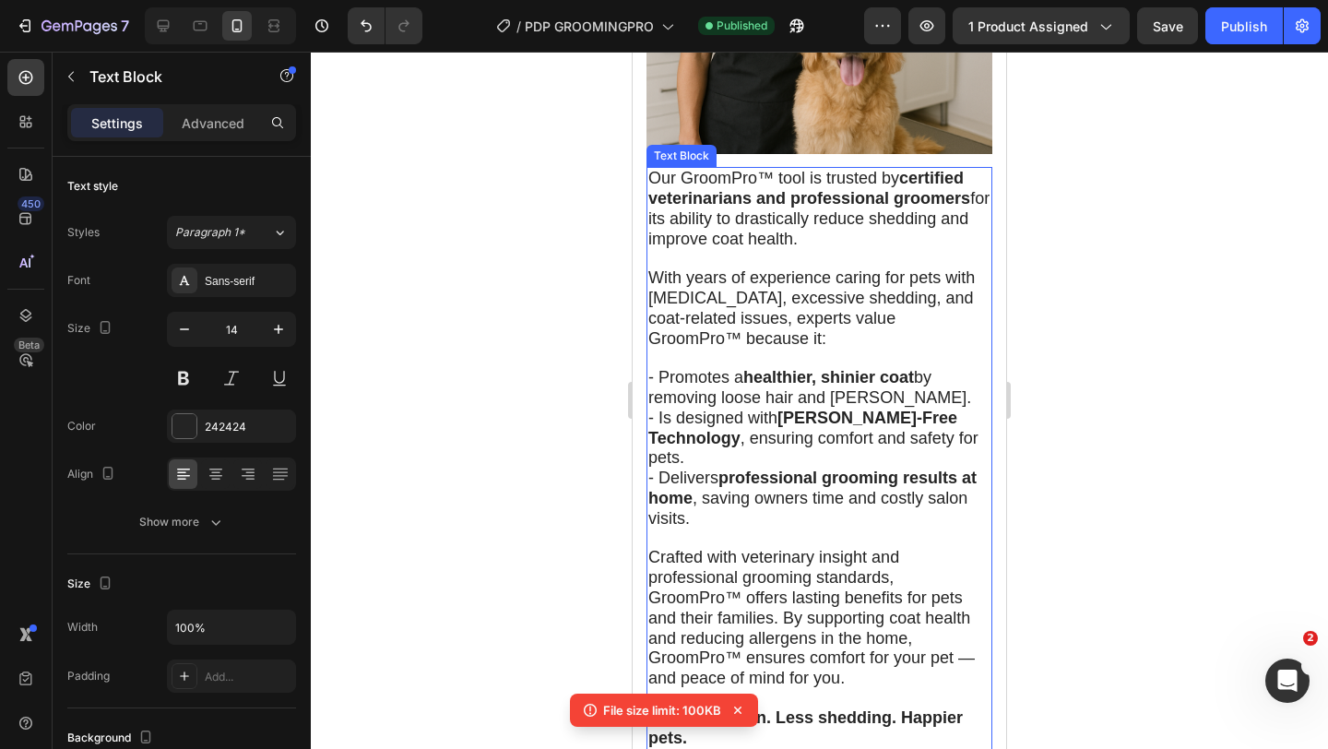
click at [889, 395] on p "- Promotes a healthier, shinier coat by removing loose hair and dander." at bounding box center [819, 388] width 342 height 41
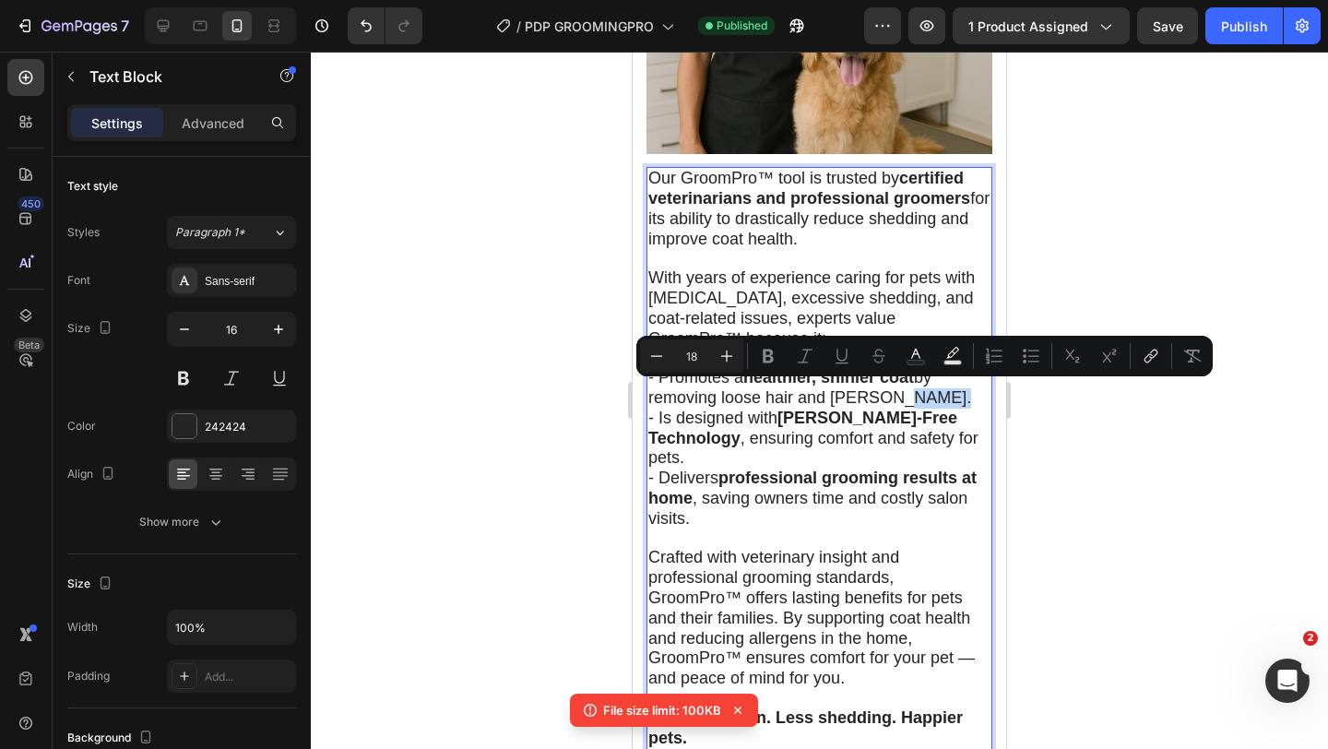
click at [890, 400] on p "- Promotes a healthier, shinier coat by removing loose hair and dander." at bounding box center [819, 388] width 342 height 41
click at [891, 400] on p "- Promotes a healthier, shinier coat by removing loose hair and dander." at bounding box center [819, 388] width 342 height 41
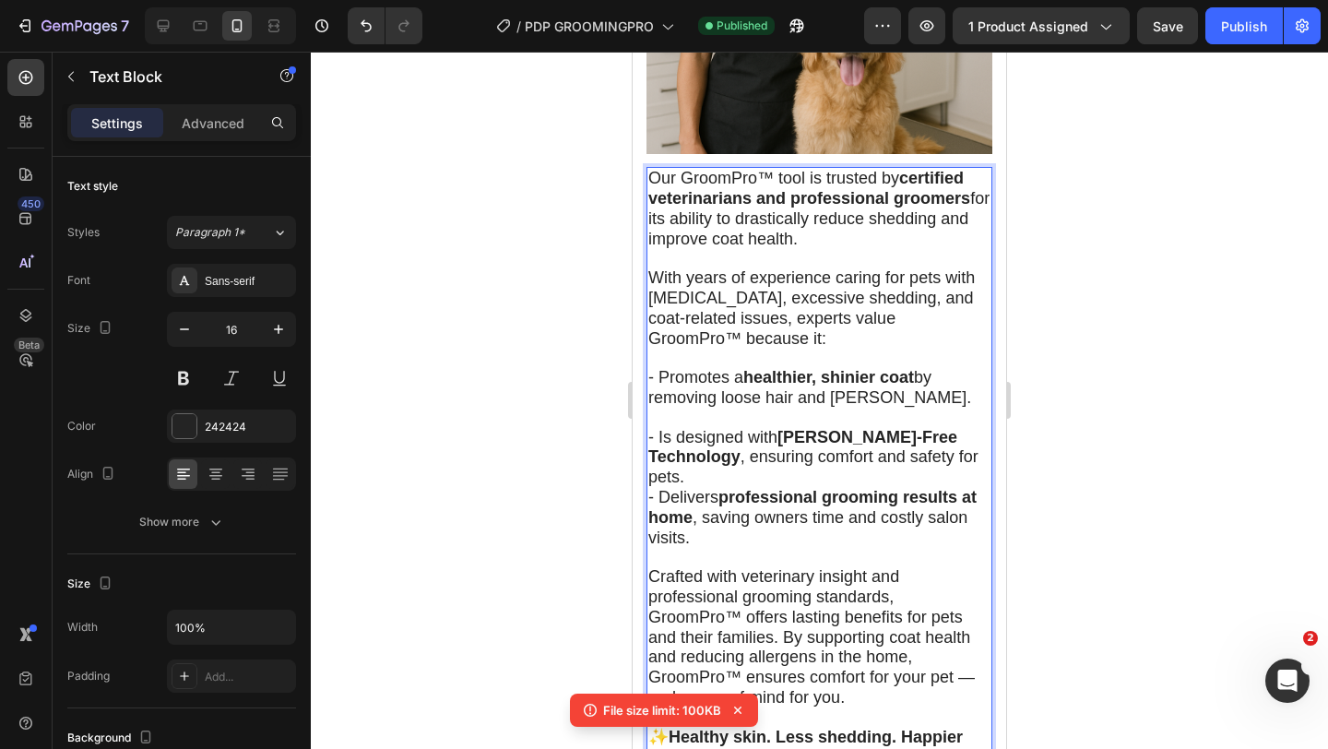
click at [929, 450] on p "- Is designed with [PERSON_NAME]-Free Technology , ensuring comfort and safety …" at bounding box center [819, 458] width 342 height 60
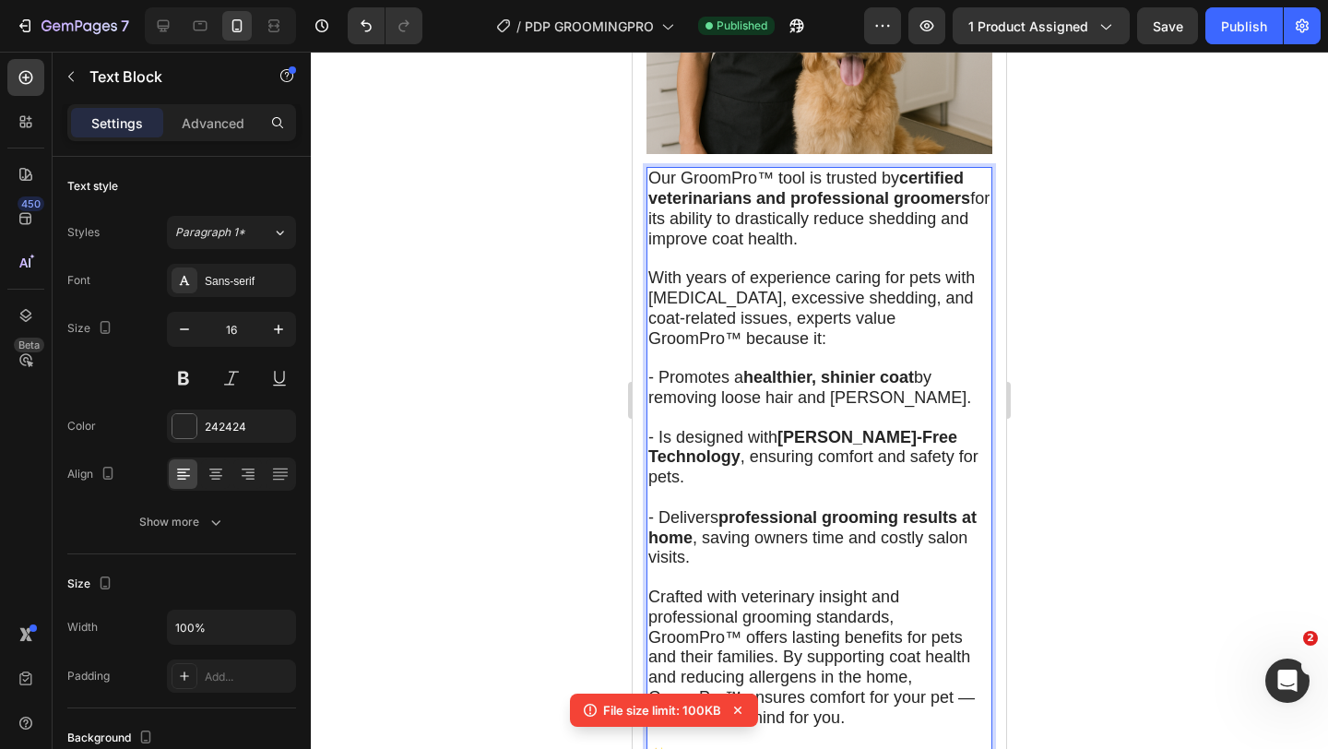
click at [821, 568] on p "Rich Text Editor. Editing area: main" at bounding box center [819, 577] width 342 height 19
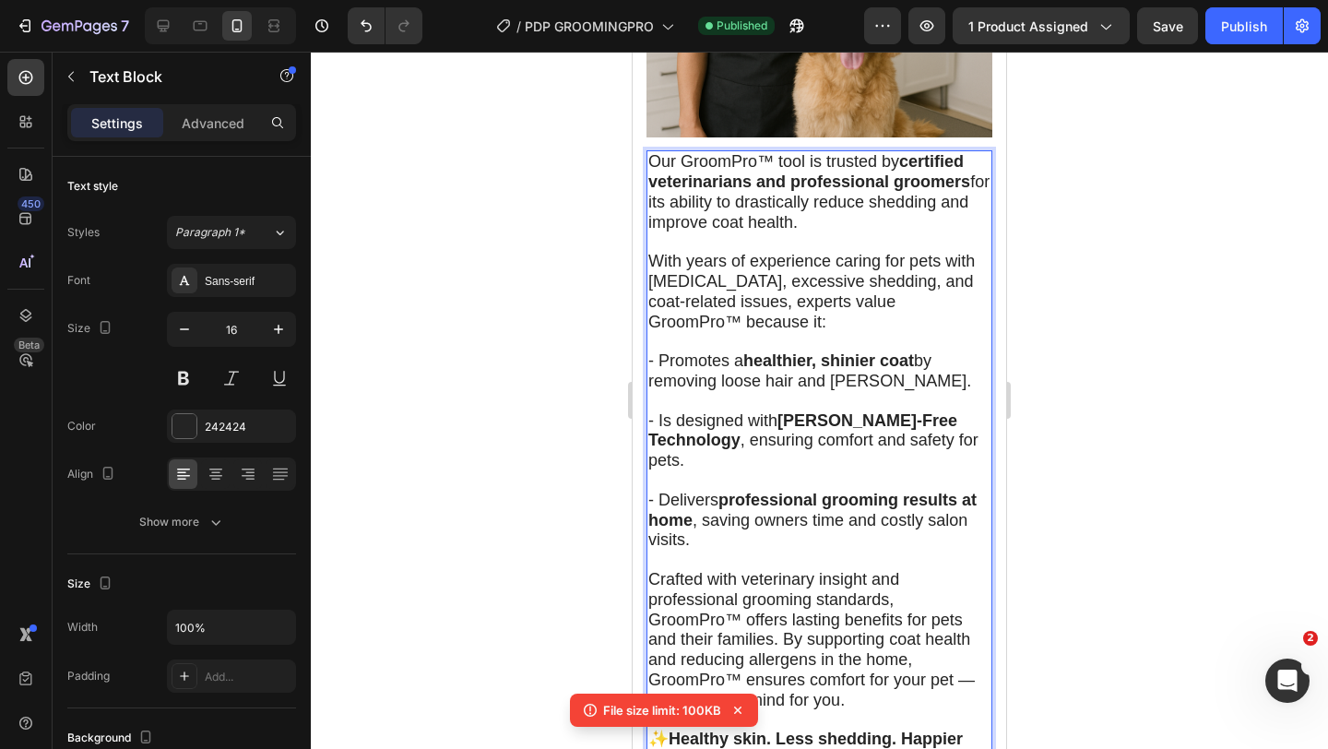
scroll to position [5556, 0]
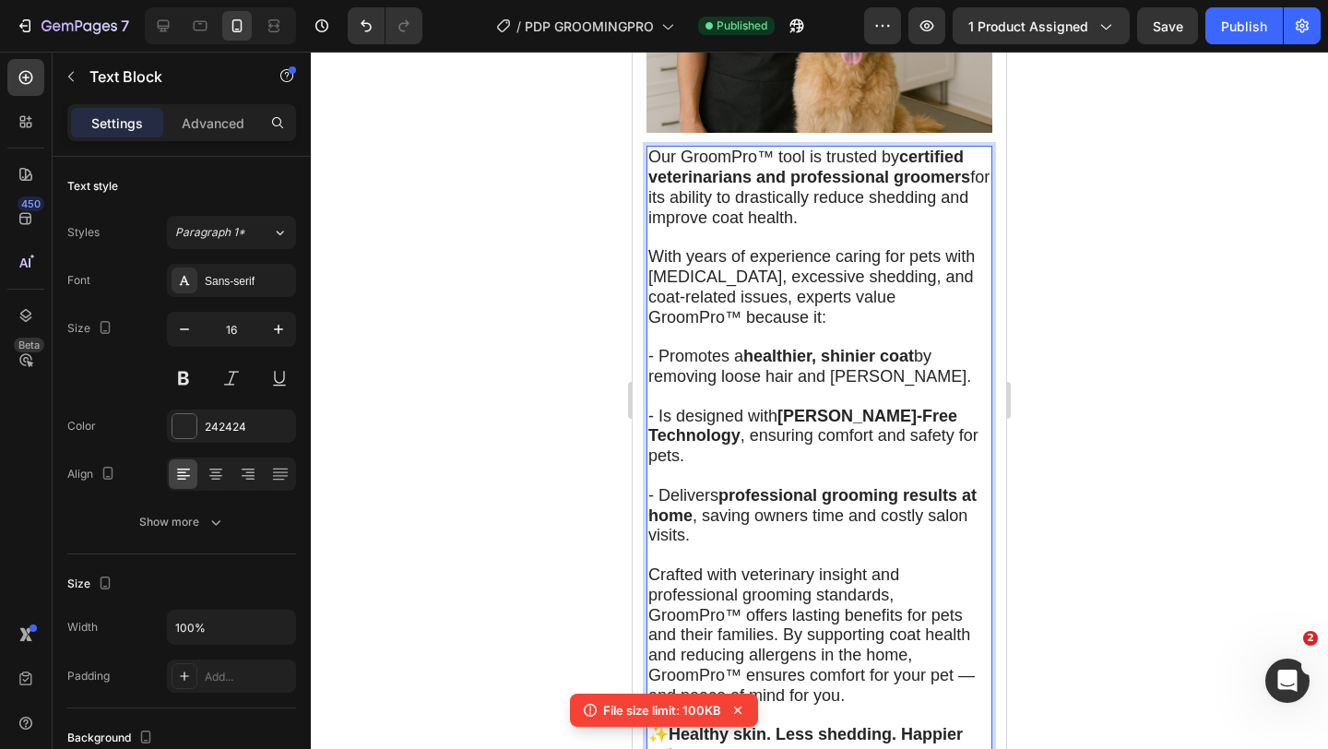
click at [819, 516] on p "- Delivers professional grooming results at home , saving owners time and costl…" at bounding box center [819, 516] width 342 height 60
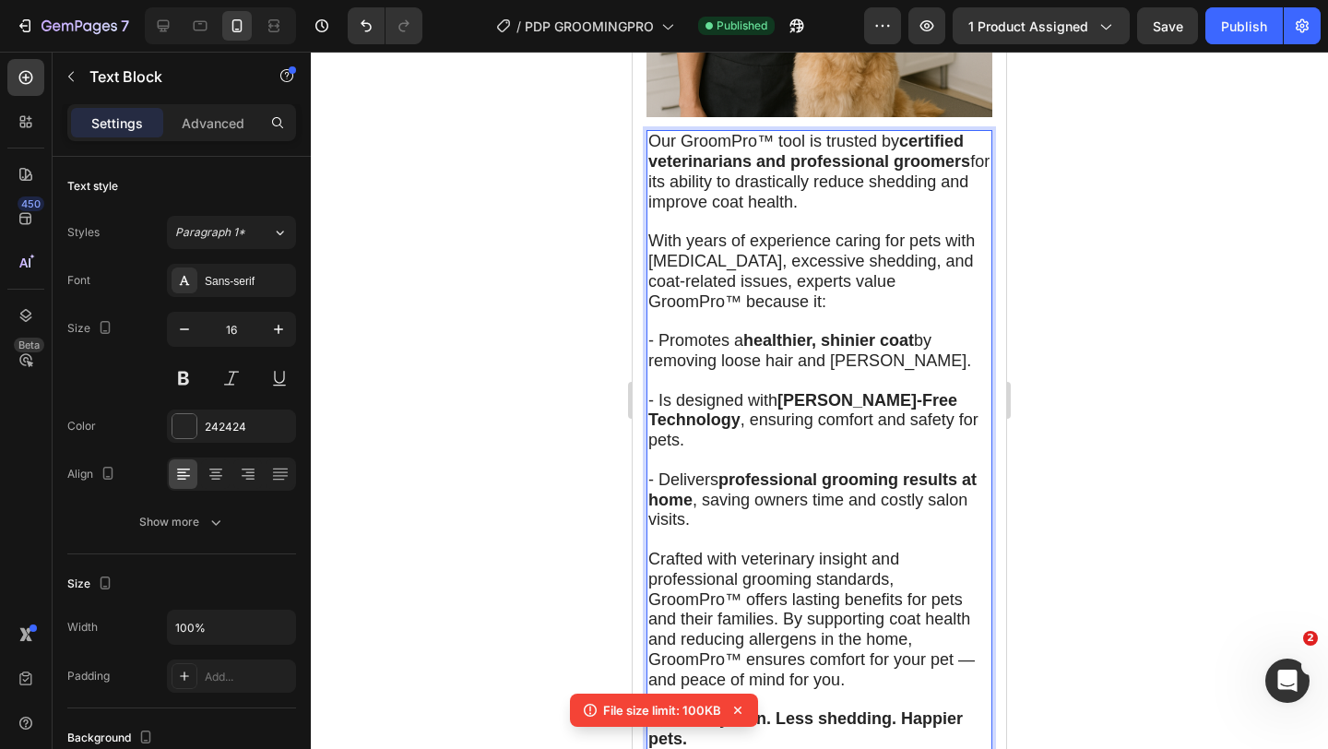
click at [819, 530] on p "Rich Text Editor. Editing area: main" at bounding box center [819, 539] width 342 height 19
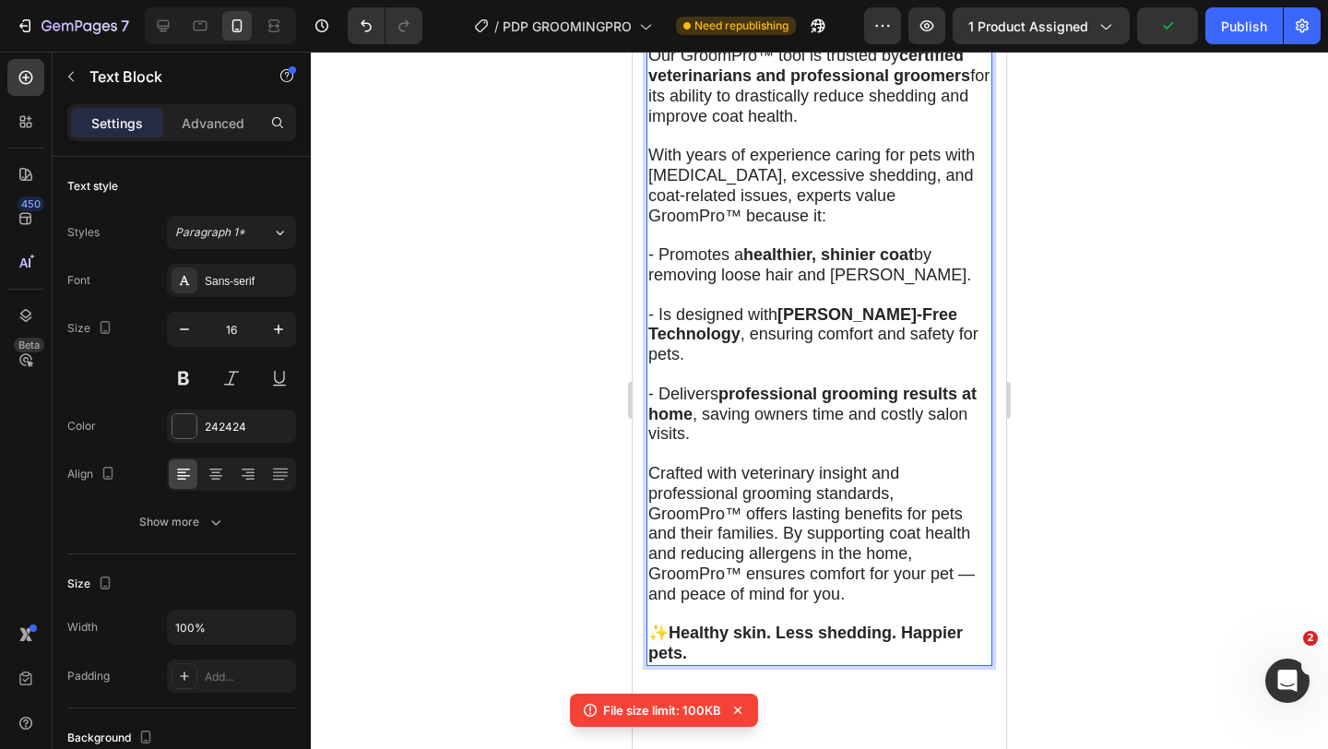
scroll to position [5664, 0]
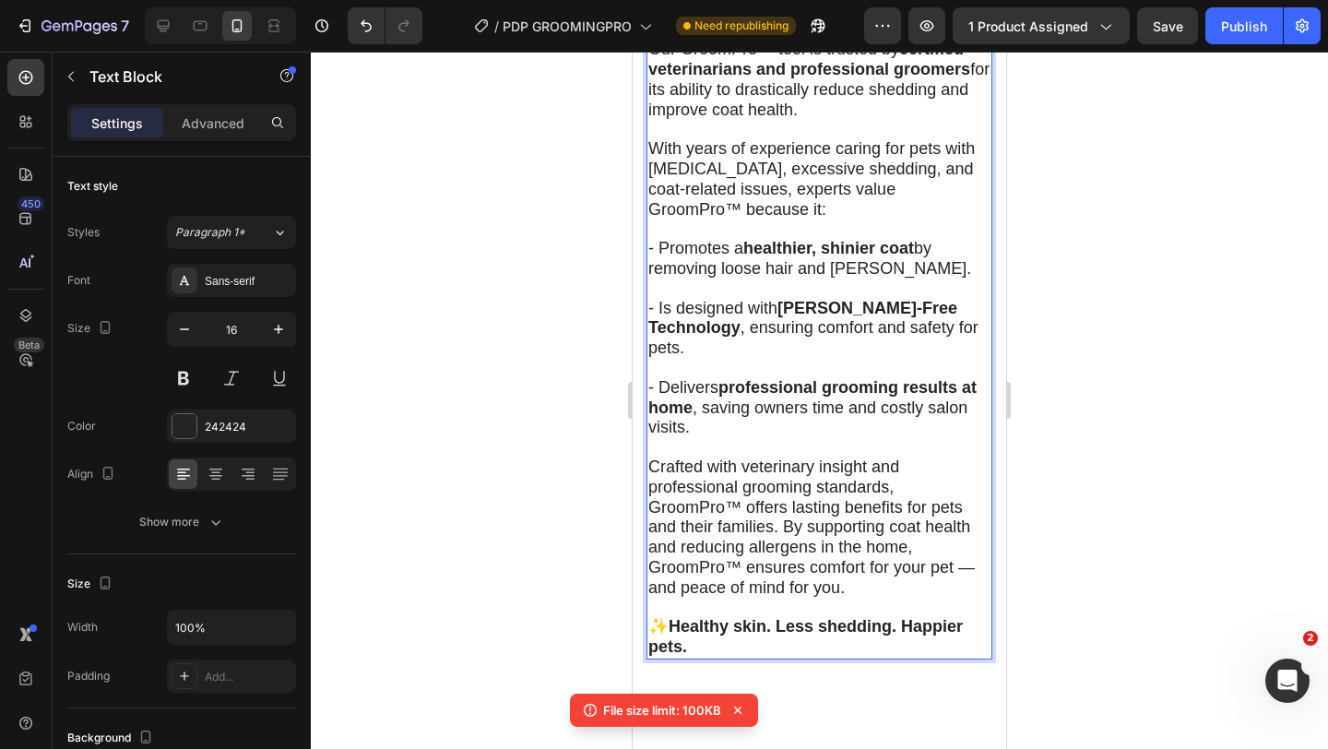
click at [656, 457] on span "Crafted with veterinary insight and professional grooming standards, GroomPro™ …" at bounding box center [811, 526] width 326 height 139
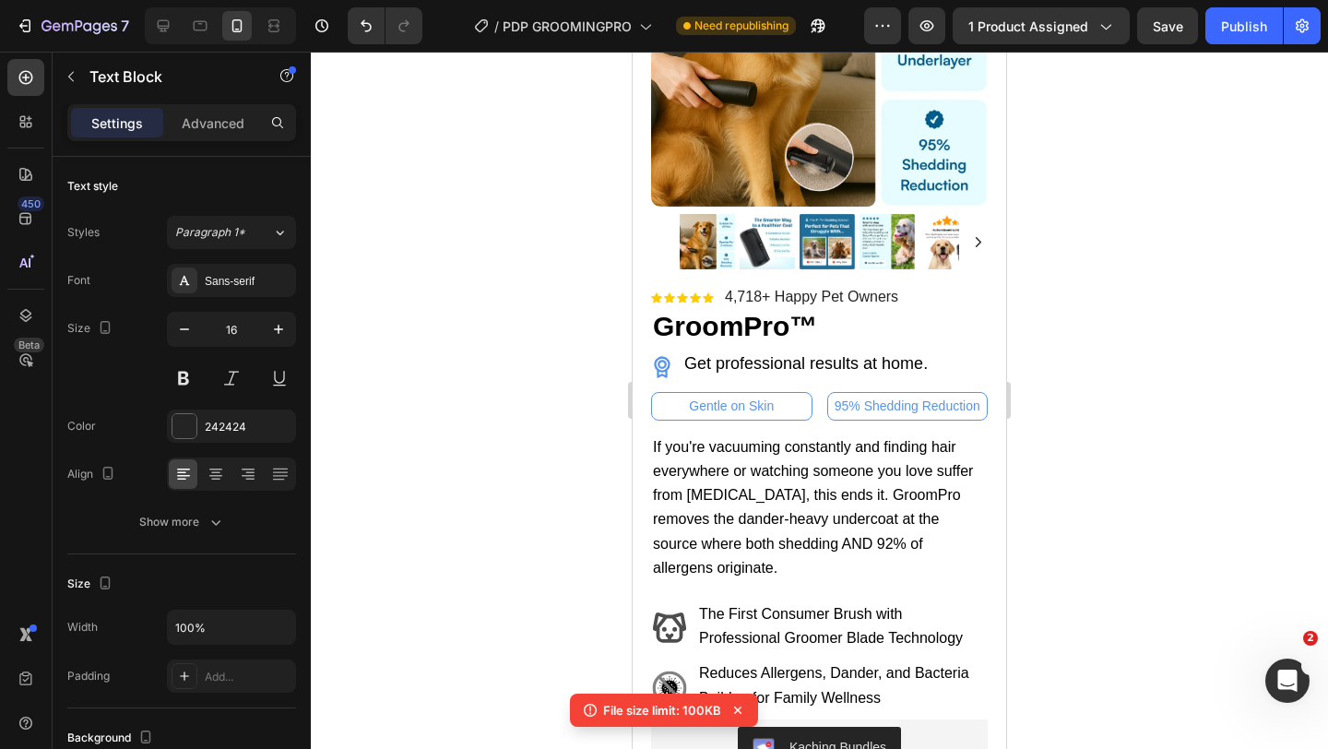
scroll to position [0, 0]
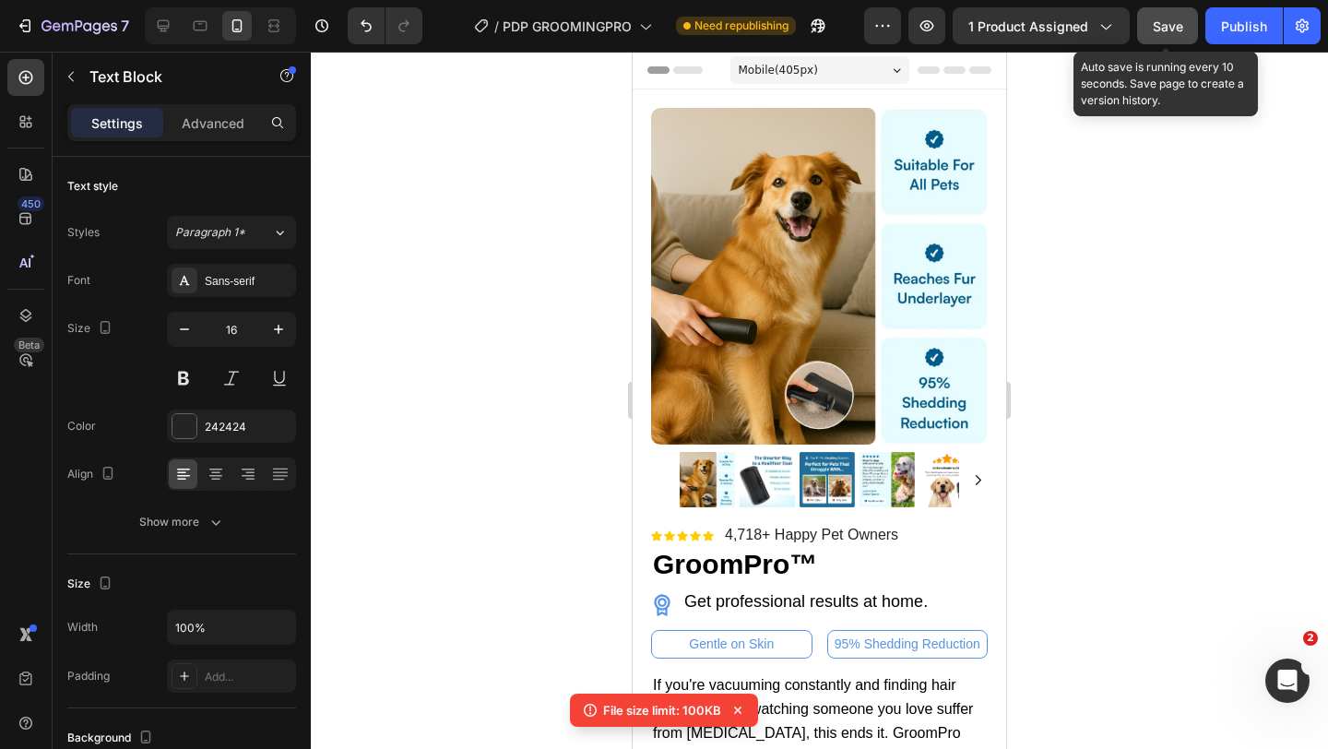
click at [1175, 27] on span "Save" at bounding box center [1167, 26] width 30 height 16
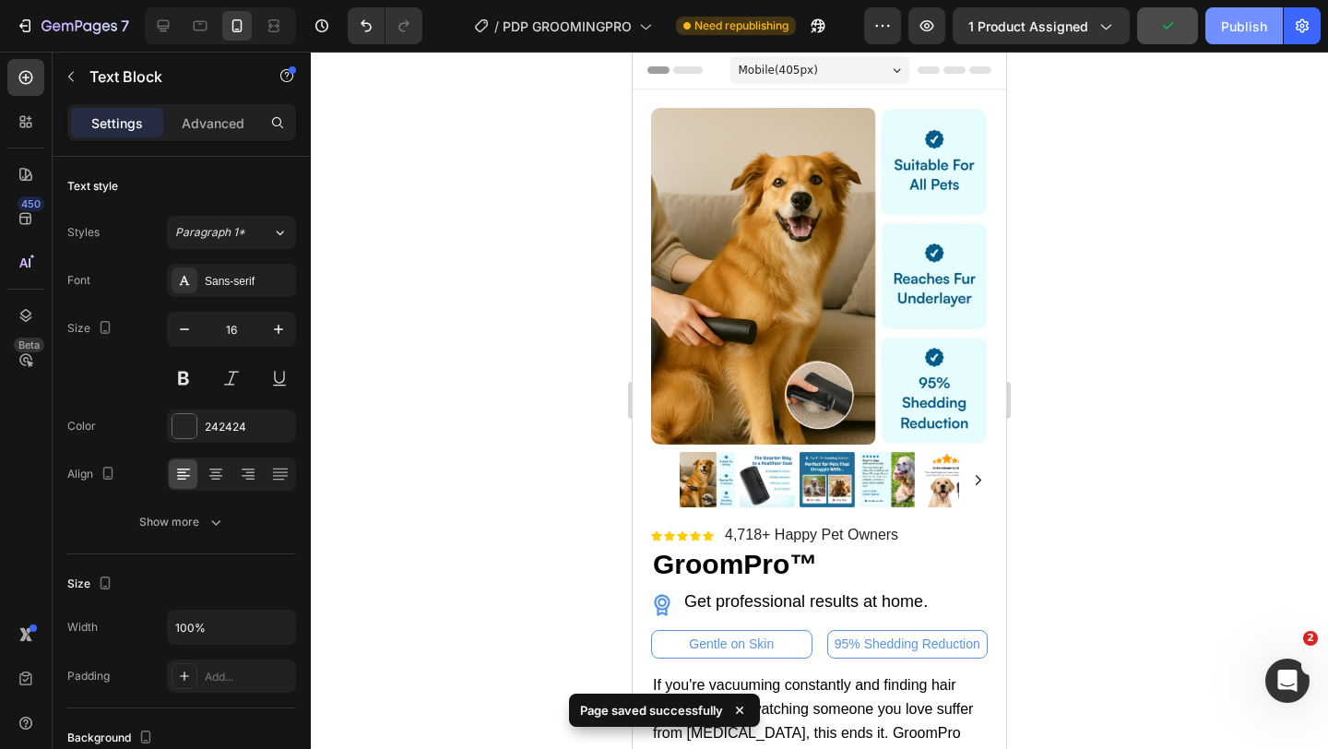
click at [1233, 30] on div "Publish" at bounding box center [1244, 26] width 46 height 19
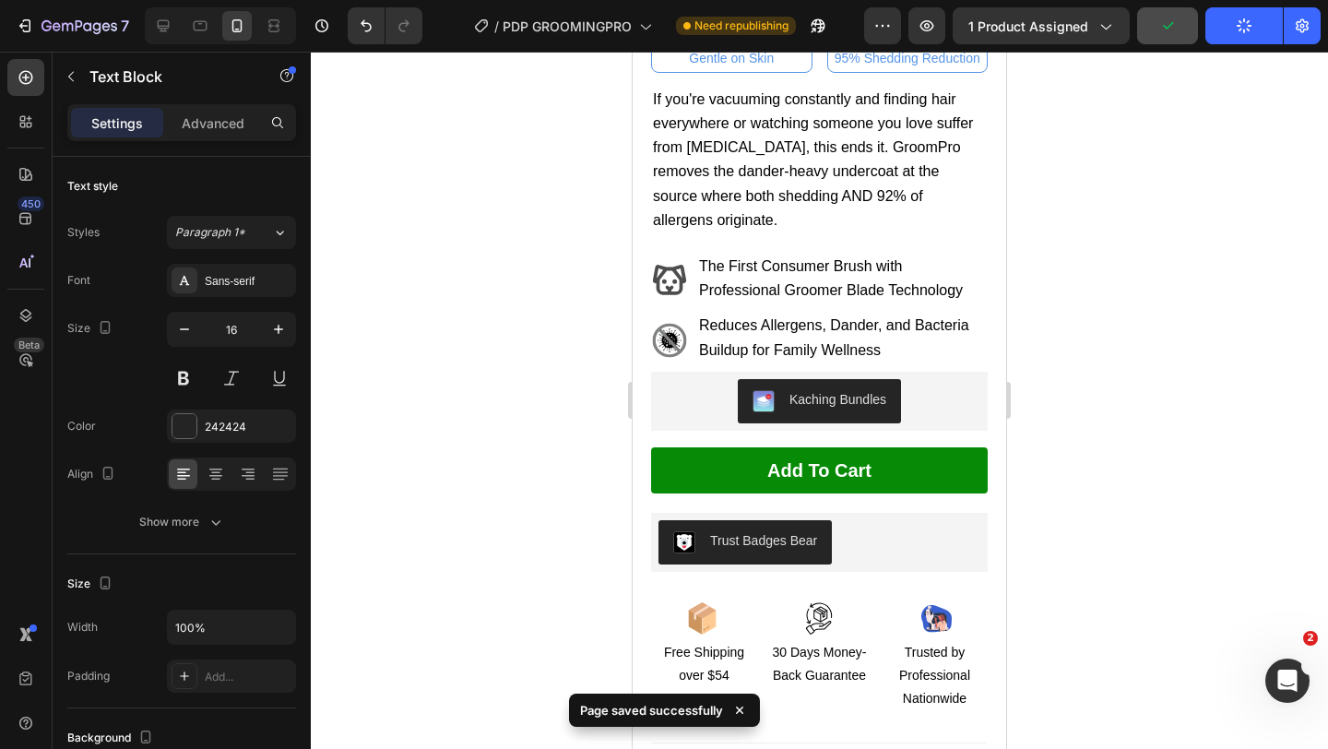
scroll to position [610, 0]
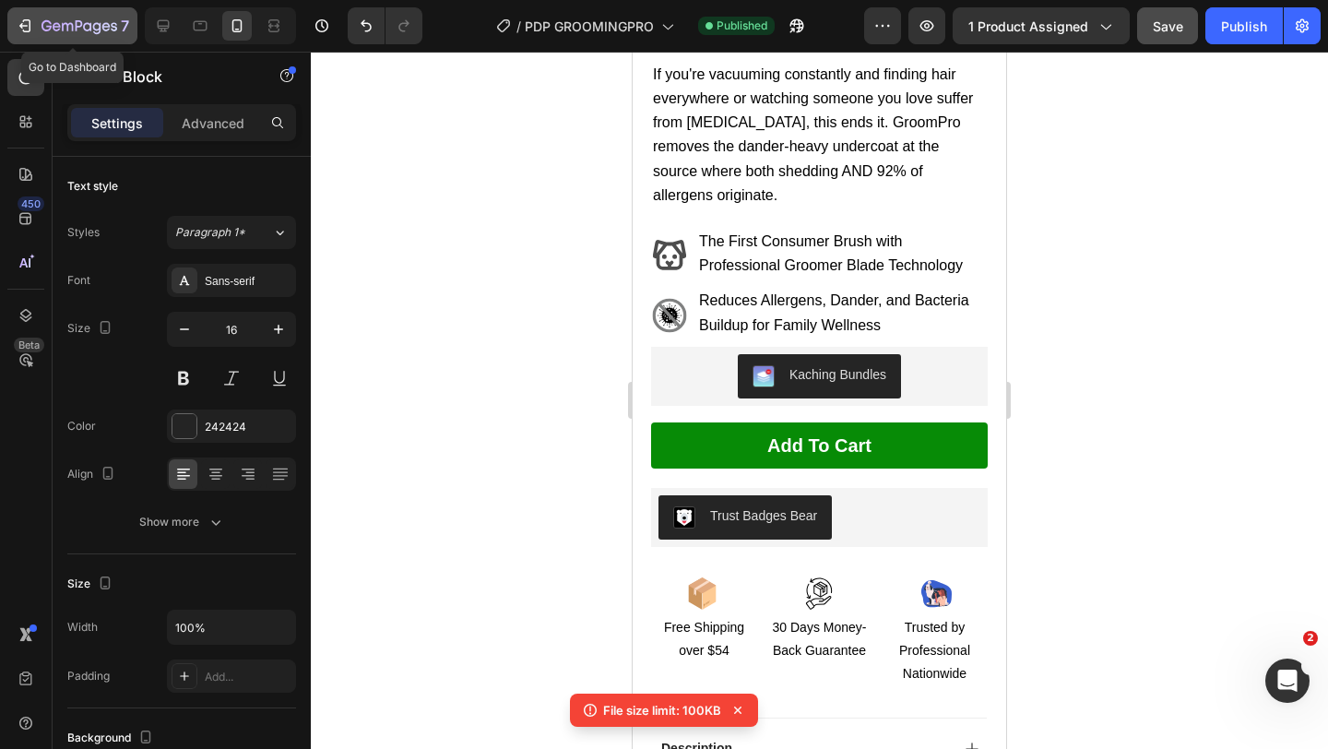
click at [102, 27] on icon "button" at bounding box center [106, 26] width 8 height 8
